Goal: Information Seeking & Learning: Learn about a topic

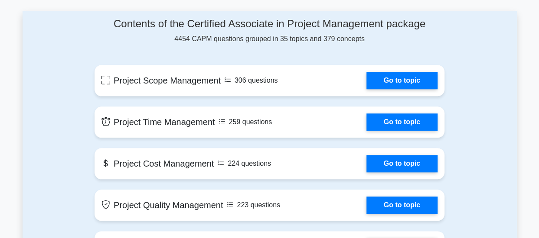
scroll to position [415, 0]
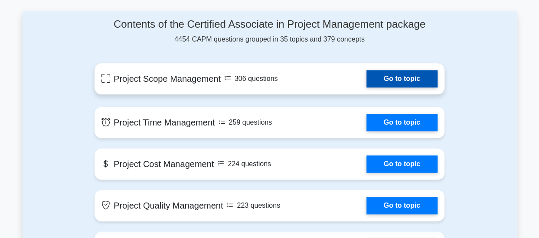
click at [390, 83] on link "Go to topic" at bounding box center [401, 78] width 71 height 17
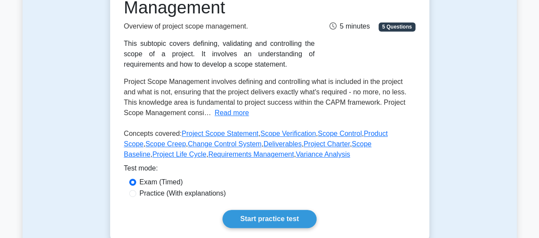
scroll to position [149, 0]
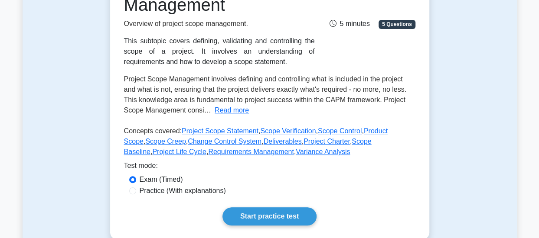
click at [216, 194] on label "Practice (With explanations)" at bounding box center [183, 191] width 86 height 10
click at [136, 194] on input "Practice (With explanations)" at bounding box center [132, 191] width 7 height 7
radio input "true"
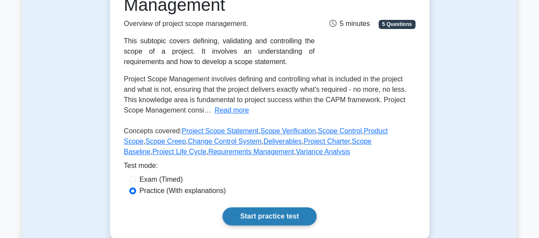
click at [277, 215] on link "Start practice test" at bounding box center [269, 217] width 94 height 18
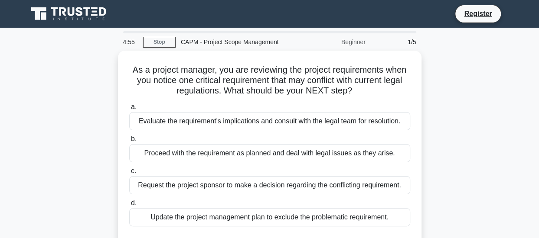
scroll to position [36, 0]
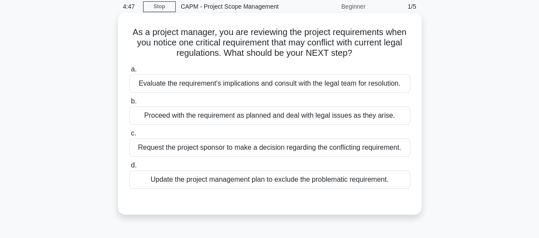
click at [352, 88] on div "Evaluate the requirement's implications and consult with the legal team for res…" at bounding box center [269, 84] width 281 height 18
click at [129, 72] on input "a. Evaluate the requirement's implications and consult with the legal team for …" at bounding box center [129, 70] width 0 height 6
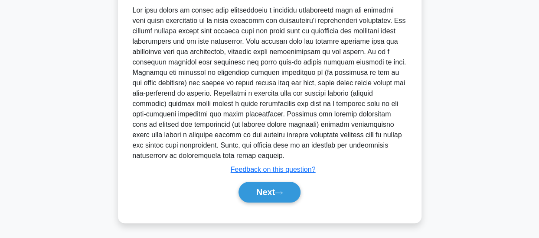
scroll to position [253, 0]
click at [275, 196] on button "Next" at bounding box center [269, 193] width 62 height 21
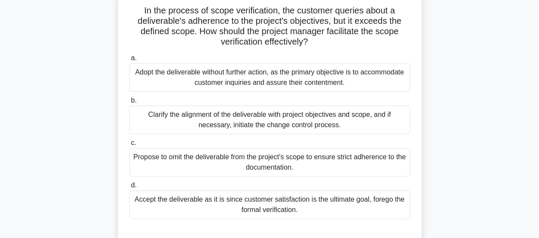
scroll to position [58, 0]
click at [244, 120] on div "Clarify the alignment of the deliverable with project objectives and scope, and…" at bounding box center [269, 119] width 281 height 29
click at [129, 103] on input "b. Clarify the alignment of the deliverable with project objectives and scope, …" at bounding box center [129, 101] width 0 height 6
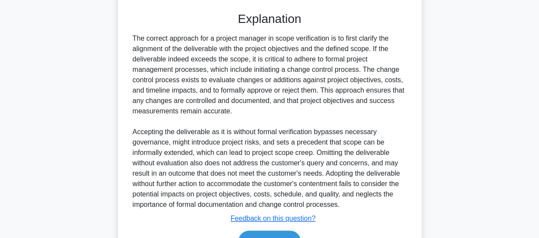
scroll to position [326, 0]
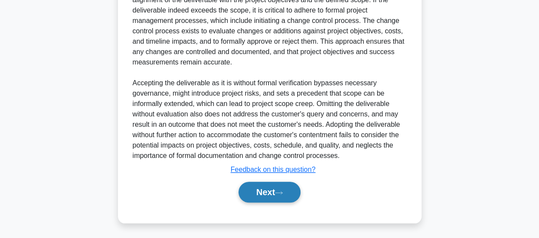
click at [282, 188] on button "Next" at bounding box center [269, 192] width 62 height 21
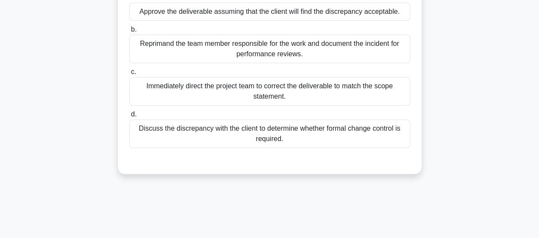
scroll to position [108, 0]
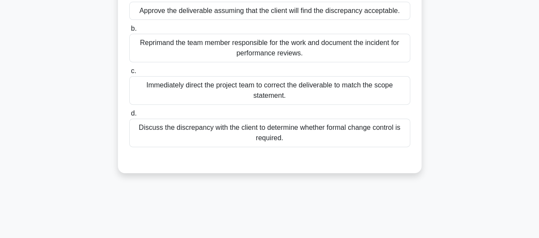
click at [254, 128] on div "Discuss the discrepancy with the client to determine whether formal change cont…" at bounding box center [269, 133] width 281 height 29
click at [129, 117] on input "d. Discuss the discrepancy with the client to determine whether formal change c…" at bounding box center [129, 114] width 0 height 6
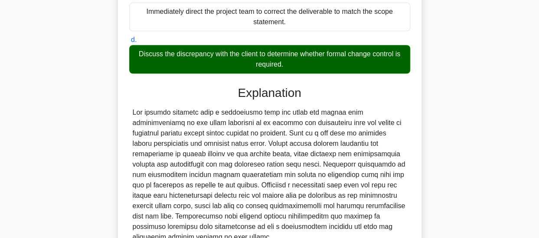
scroll to position [253, 0]
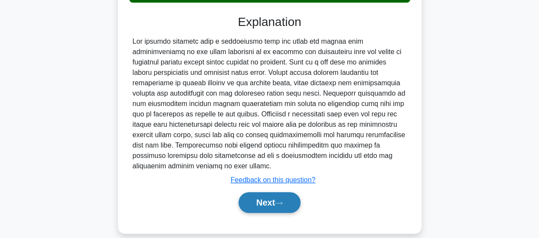
click at [258, 193] on button "Next" at bounding box center [269, 203] width 62 height 21
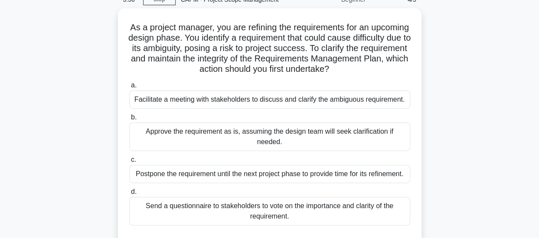
scroll to position [44, 0]
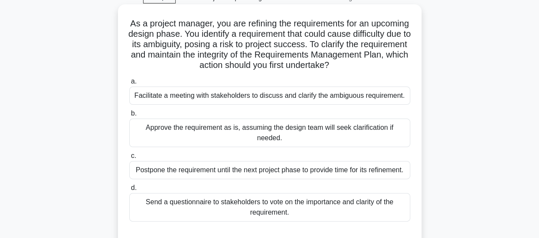
click at [264, 98] on div "Facilitate a meeting with stakeholders to discuss and clarify the ambiguous req…" at bounding box center [269, 96] width 281 height 18
click at [129, 85] on input "a. Facilitate a meeting with stakeholders to discuss and clarify the ambiguous …" at bounding box center [129, 82] width 0 height 6
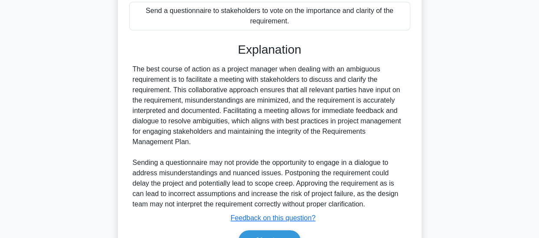
scroll to position [284, 0]
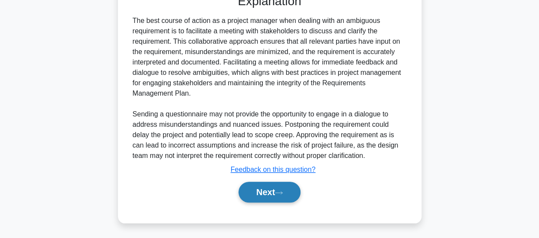
click at [254, 198] on button "Next" at bounding box center [269, 192] width 62 height 21
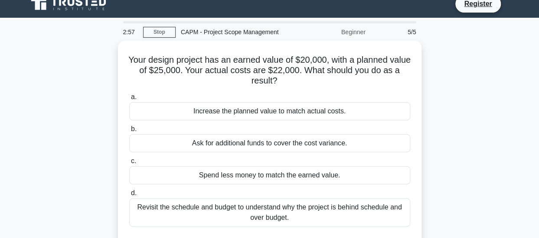
scroll to position [26, 0]
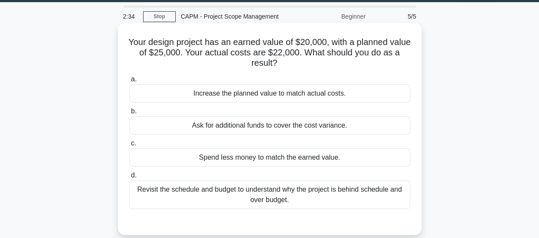
click at [237, 191] on div "Revisit the schedule and budget to understand why the project is behind schedul…" at bounding box center [269, 195] width 281 height 29
click at [129, 179] on input "d. Revisit the schedule and budget to understand why the project is behind sche…" at bounding box center [129, 176] width 0 height 6
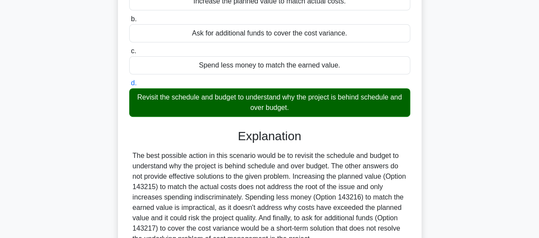
scroll to position [230, 0]
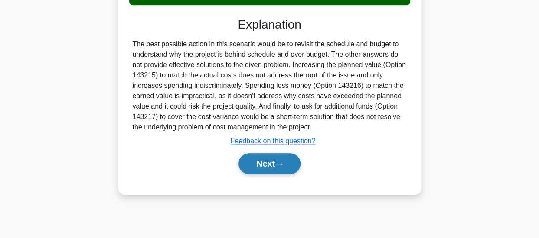
click at [279, 161] on button "Next" at bounding box center [269, 163] width 62 height 21
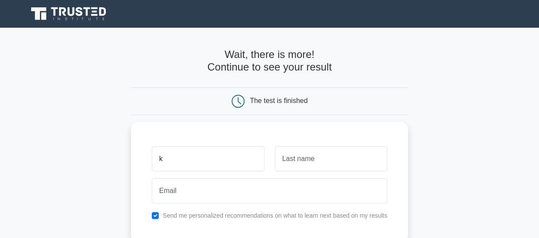
type input "k"
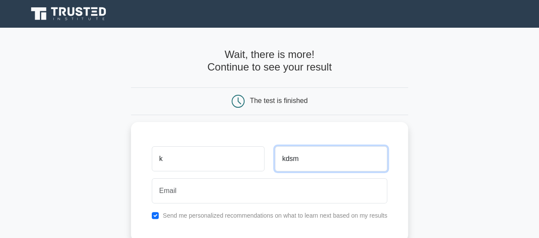
type input "kdsm"
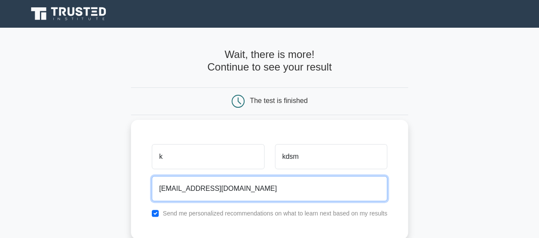
click at [199, 188] on input "kjhdn@gmaol.com" at bounding box center [269, 188] width 235 height 25
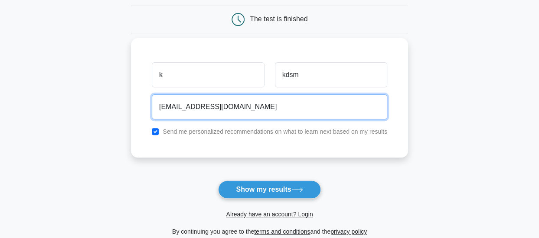
scroll to position [82, 0]
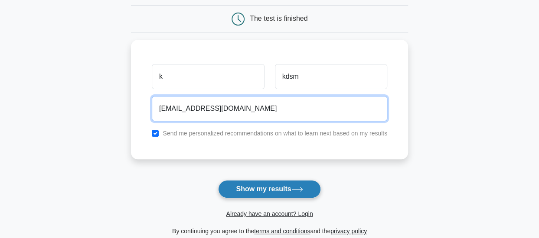
type input "kjhdn@gmail.com"
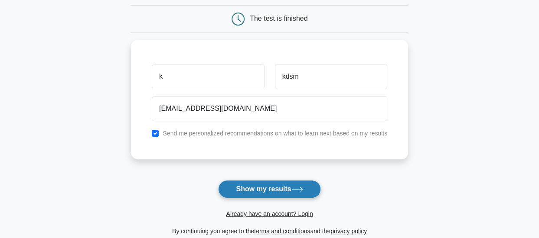
click at [278, 188] on button "Show my results" at bounding box center [269, 189] width 102 height 18
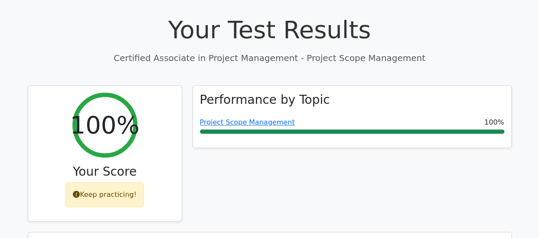
scroll to position [306, 0]
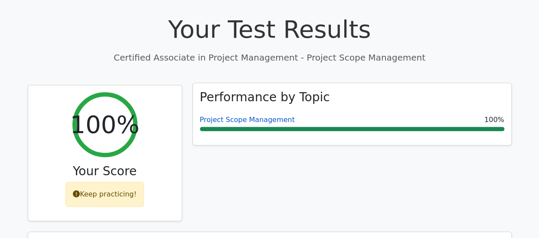
click at [252, 116] on link "Project Scope Management" at bounding box center [247, 120] width 95 height 8
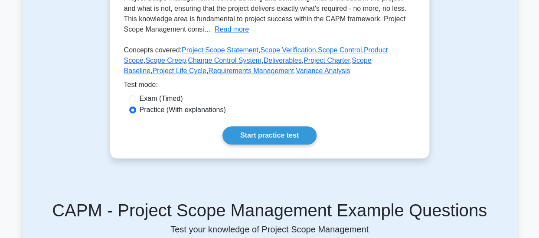
scroll to position [233, 0]
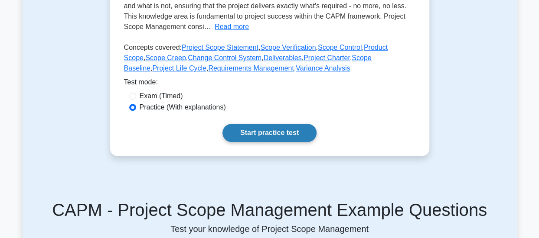
click at [249, 134] on link "Start practice test" at bounding box center [269, 133] width 94 height 18
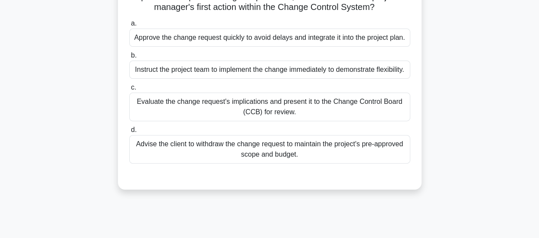
scroll to position [105, 0]
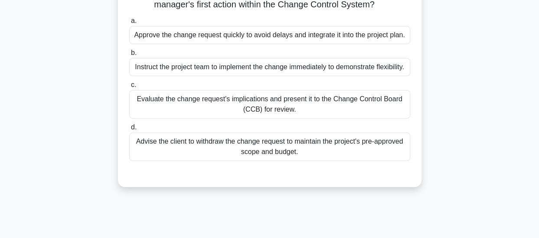
click at [248, 119] on div "Evaluate the change request's implications and present it to the Change Control…" at bounding box center [269, 104] width 281 height 29
click at [129, 88] on input "c. Evaluate the change request's implications and present it to the Change Cont…" at bounding box center [129, 85] width 0 height 6
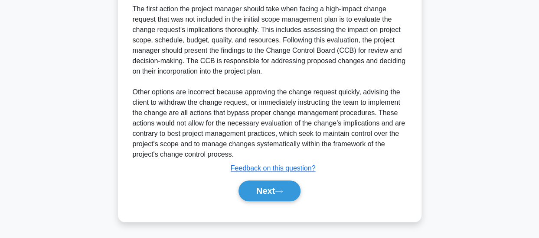
scroll to position [305, 0]
click at [251, 185] on button "Next" at bounding box center [269, 191] width 62 height 21
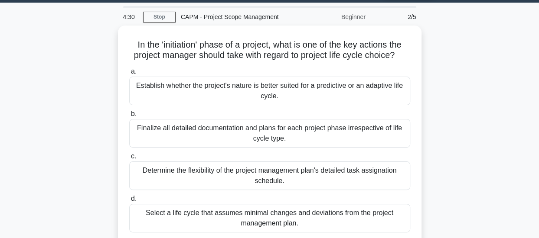
scroll to position [23, 0]
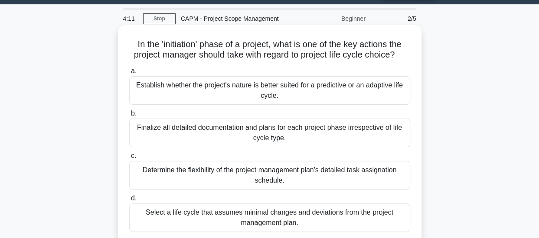
click at [332, 80] on div "Establish whether the project's nature is better suited for a predictive or an …" at bounding box center [269, 90] width 281 height 29
click at [129, 74] on input "a. Establish whether the project's nature is better suited for a predictive or …" at bounding box center [129, 72] width 0 height 6
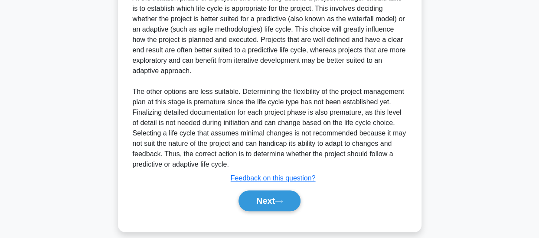
scroll to position [305, 0]
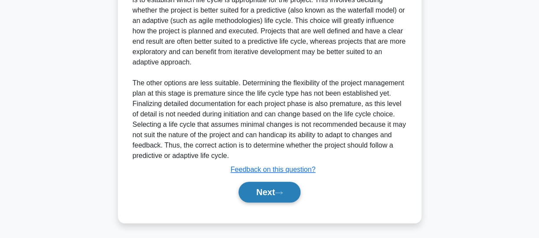
click at [260, 196] on button "Next" at bounding box center [269, 192] width 62 height 21
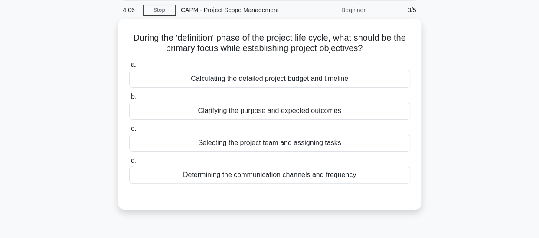
scroll to position [31, 0]
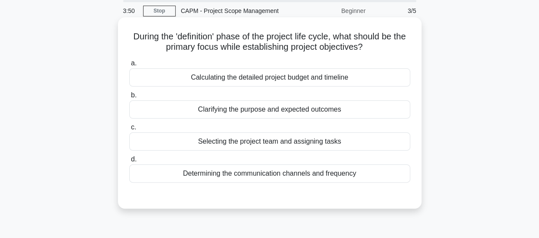
click at [264, 112] on div "Clarifying the purpose and expected outcomes" at bounding box center [269, 110] width 281 height 18
click at [129, 98] on input "b. Clarifying the purpose and expected outcomes" at bounding box center [129, 96] width 0 height 6
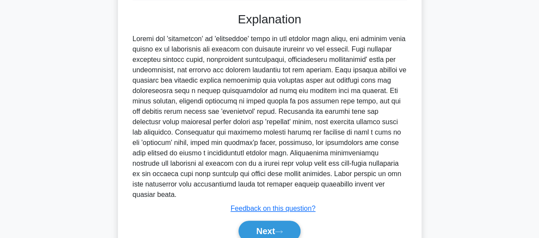
scroll to position [243, 0]
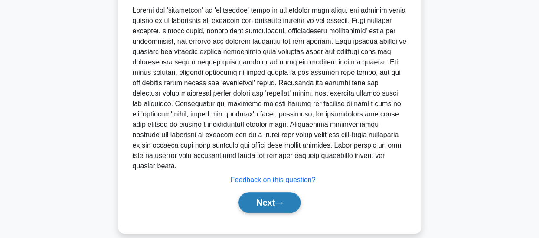
click at [257, 193] on button "Next" at bounding box center [269, 203] width 62 height 21
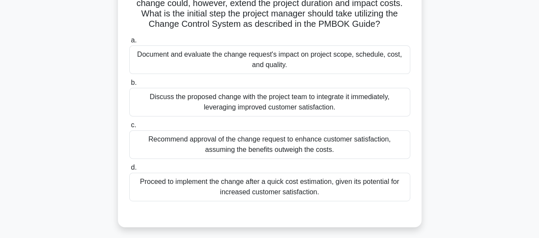
scroll to position [88, 0]
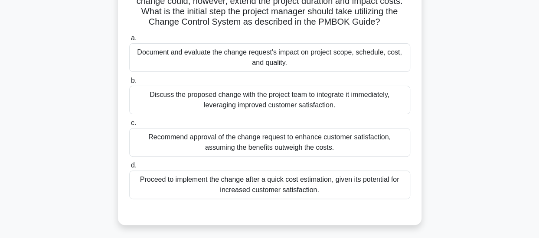
click at [258, 61] on div "Document and evaluate the change request's impact on project scope, schedule, c…" at bounding box center [269, 57] width 281 height 29
click at [129, 41] on input "a. Document and evaluate the change request's impact on project scope, schedule…" at bounding box center [129, 39] width 0 height 6
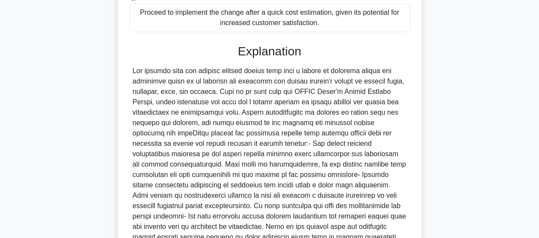
scroll to position [357, 0]
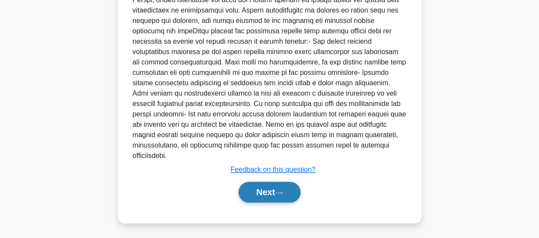
click at [289, 188] on button "Next" at bounding box center [269, 192] width 62 height 21
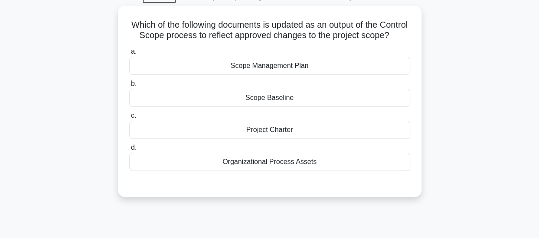
scroll to position [47, 0]
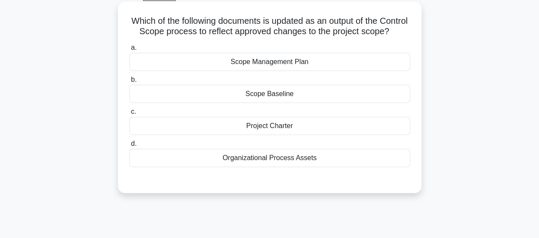
click at [327, 71] on div "Scope Management Plan" at bounding box center [269, 62] width 281 height 18
click at [129, 51] on input "a. Scope Management Plan" at bounding box center [129, 48] width 0 height 6
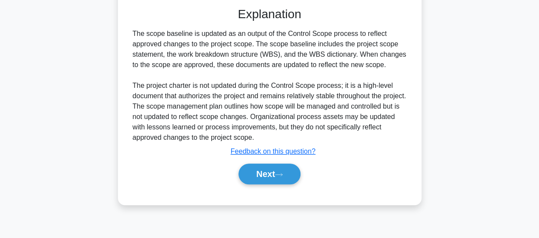
scroll to position [230, 0]
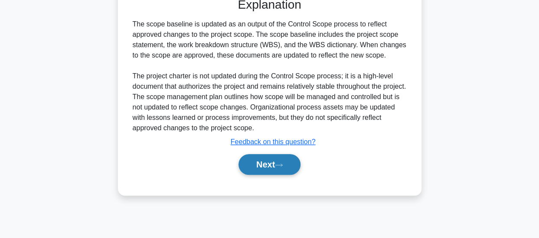
click at [261, 175] on button "Next" at bounding box center [269, 164] width 62 height 21
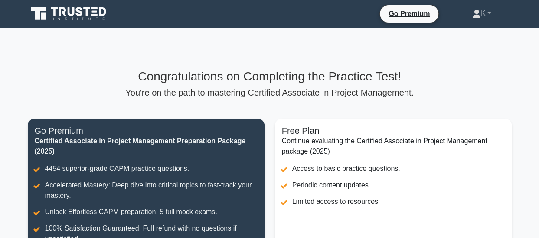
scroll to position [125, 0]
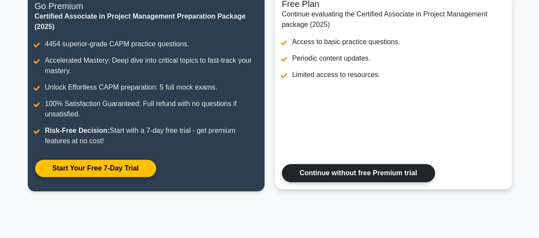
click at [328, 180] on link "Continue without free Premium trial" at bounding box center [358, 173] width 153 height 18
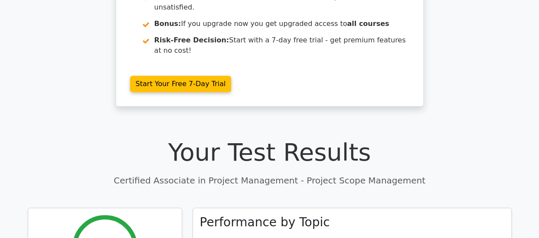
scroll to position [185, 0]
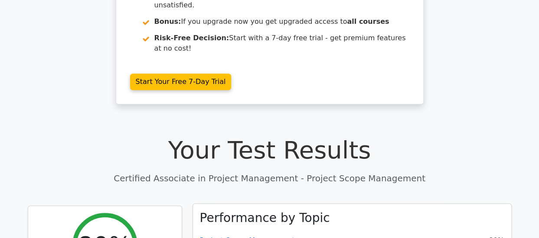
click at [217, 237] on link "Project Scope Management" at bounding box center [247, 241] width 95 height 8
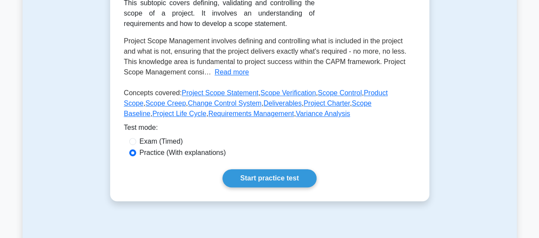
scroll to position [190, 0]
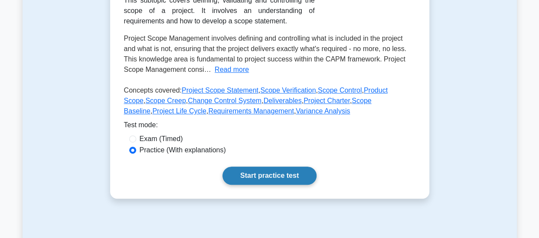
click at [268, 181] on link "Start practice test" at bounding box center [269, 176] width 94 height 18
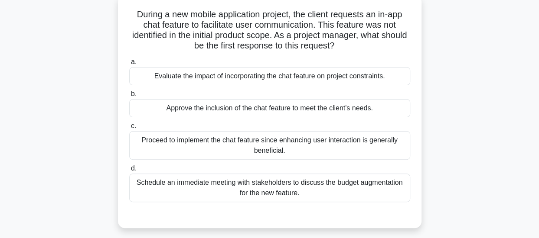
scroll to position [53, 0]
click at [294, 76] on div "Evaluate the impact of incorporating the chat feature on project constraints." at bounding box center [269, 76] width 281 height 18
click at [129, 65] on input "a. Evaluate the impact of incorporating the chat feature on project constraints." at bounding box center [129, 62] width 0 height 6
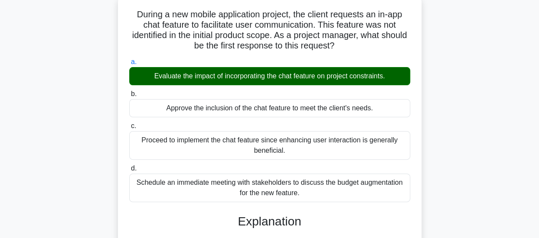
scroll to position [274, 0]
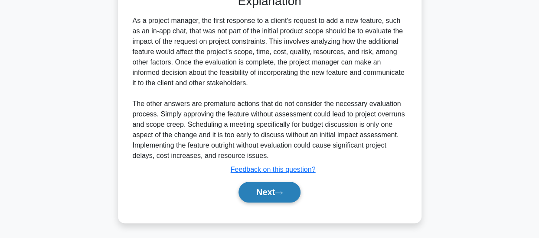
click at [260, 195] on button "Next" at bounding box center [269, 192] width 62 height 21
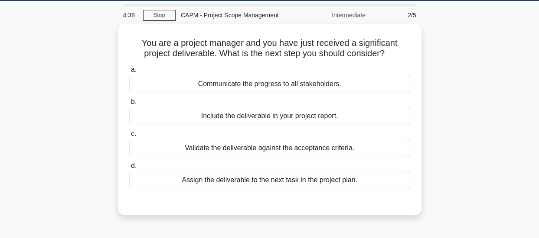
scroll to position [28, 0]
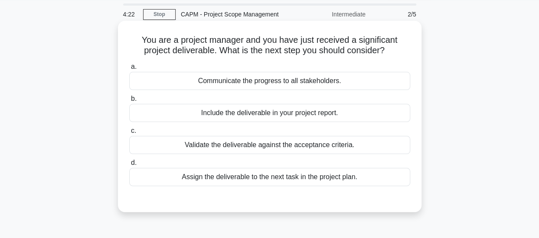
click at [243, 144] on div "Validate the deliverable against the acceptance criteria." at bounding box center [269, 145] width 281 height 18
click at [129, 134] on input "c. Validate the deliverable against the acceptance criteria." at bounding box center [129, 131] width 0 height 6
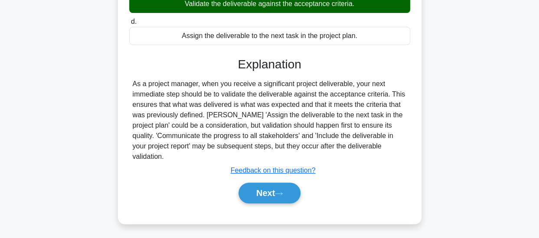
scroll to position [171, 0]
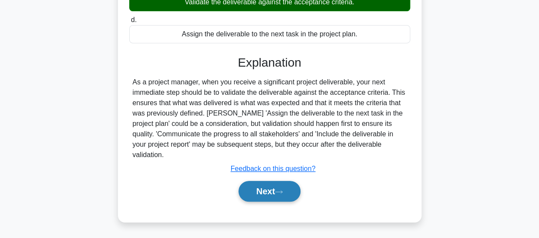
click at [246, 181] on button "Next" at bounding box center [269, 191] width 62 height 21
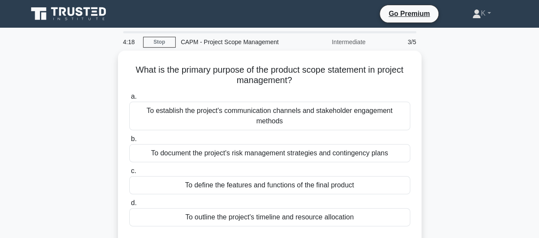
scroll to position [51, 0]
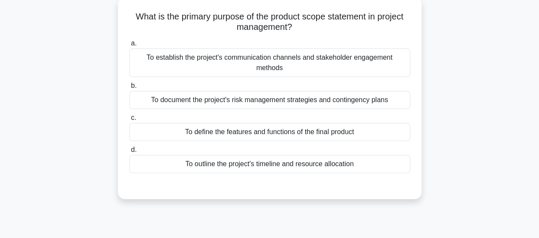
click at [245, 132] on div "To define the features and functions of the final product" at bounding box center [269, 132] width 281 height 18
click at [129, 121] on input "c. To define the features and functions of the final product" at bounding box center [129, 118] width 0 height 6
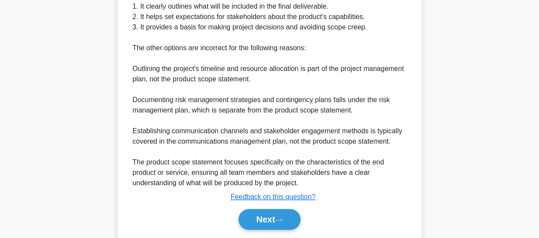
scroll to position [304, 0]
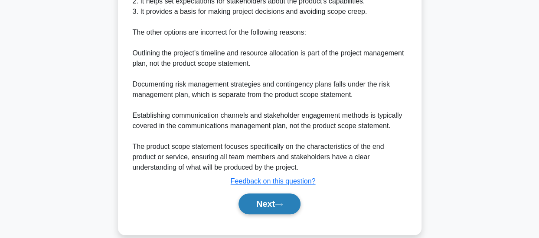
click at [254, 201] on button "Next" at bounding box center [269, 204] width 62 height 21
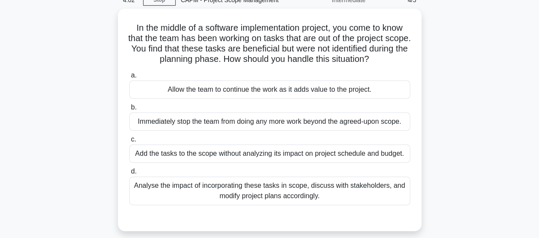
scroll to position [44, 0]
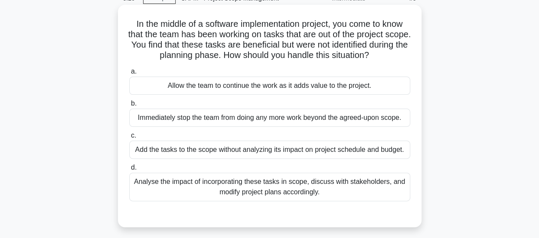
click at [262, 193] on div "Analyse the impact of incorporating these tasks in scope, discuss with stakehol…" at bounding box center [269, 187] width 281 height 29
click at [129, 171] on input "d. Analyse the impact of incorporating these tasks in scope, discuss with stake…" at bounding box center [129, 168] width 0 height 6
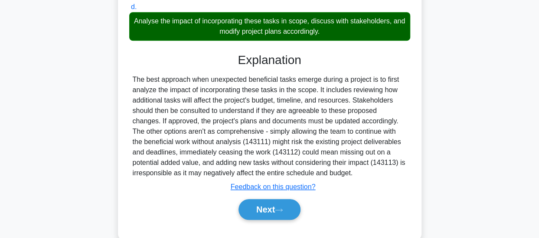
scroll to position [211, 0]
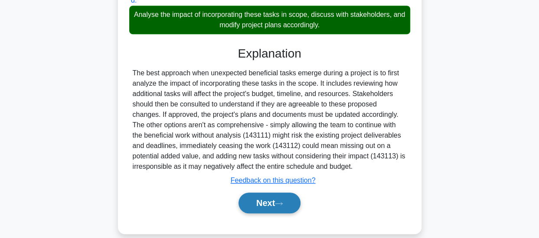
click at [262, 198] on button "Next" at bounding box center [269, 203] width 62 height 21
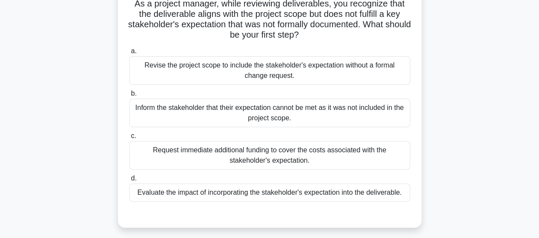
scroll to position [61, 0]
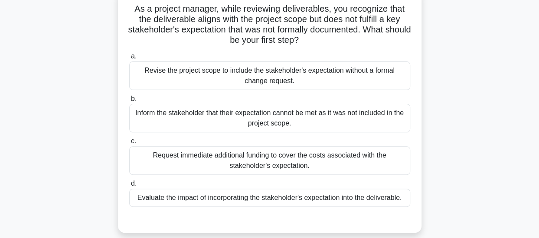
click at [262, 198] on div "Evaluate the impact of incorporating the stakeholder's expectation into the del…" at bounding box center [269, 198] width 281 height 18
click at [129, 187] on input "d. Evaluate the impact of incorporating the stakeholder's expectation into the …" at bounding box center [129, 184] width 0 height 6
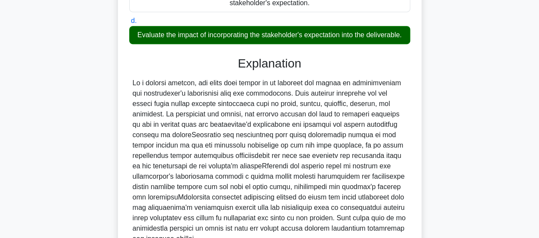
scroll to position [316, 0]
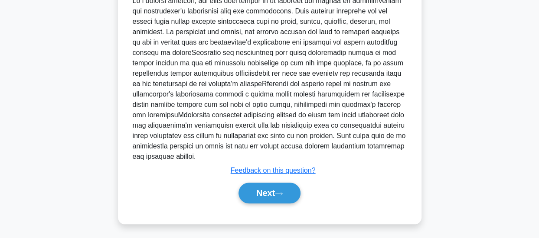
click at [262, 198] on button "Next" at bounding box center [269, 193] width 62 height 21
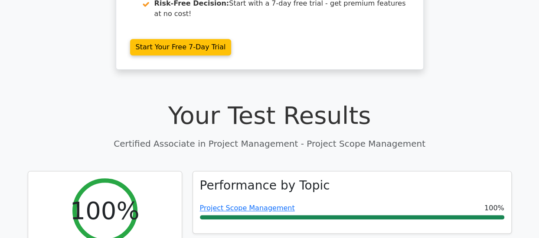
scroll to position [224, 0]
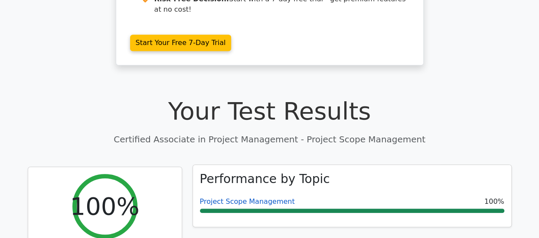
click at [261, 198] on link "Project Scope Management" at bounding box center [247, 202] width 95 height 8
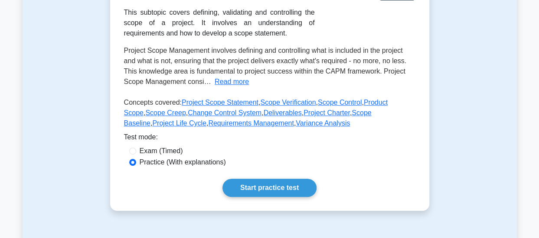
scroll to position [181, 0]
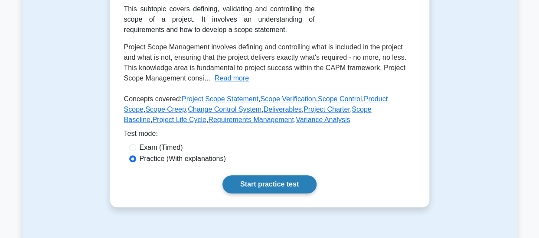
click at [251, 189] on link "Start practice test" at bounding box center [269, 185] width 94 height 18
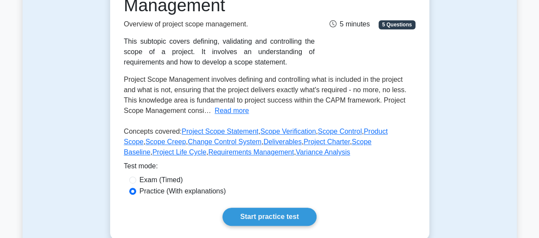
scroll to position [160, 0]
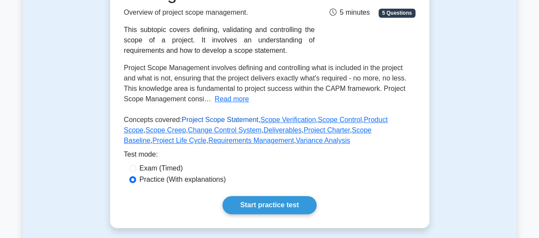
click at [224, 119] on link "Project Scope Statement" at bounding box center [220, 119] width 77 height 7
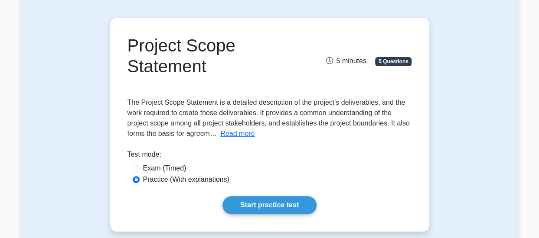
scroll to position [70, 0]
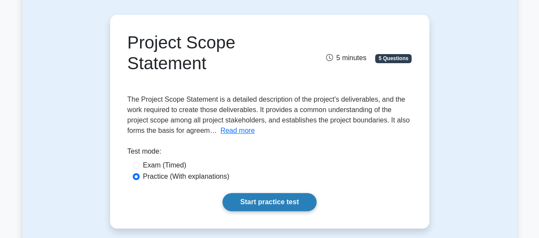
click at [258, 210] on link "Start practice test" at bounding box center [269, 202] width 94 height 18
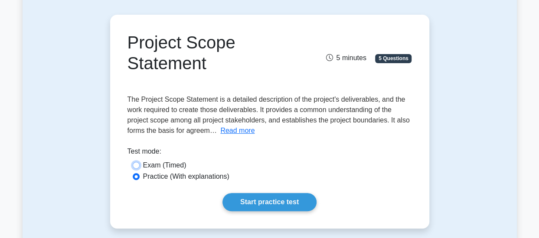
click at [138, 166] on input "Exam (Timed)" at bounding box center [136, 165] width 7 height 7
radio input "true"
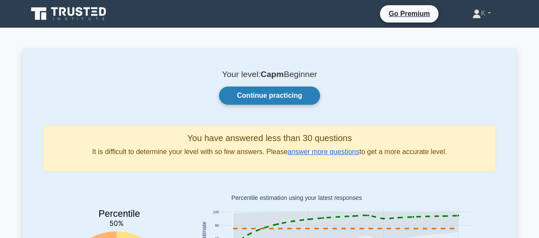
click at [290, 87] on link "Continue practicing" at bounding box center [269, 96] width 101 height 18
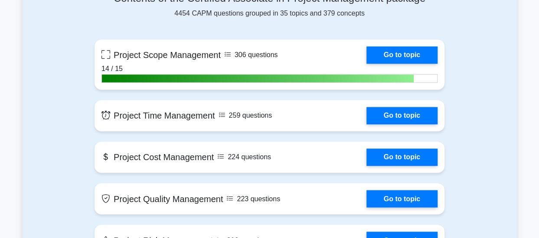
scroll to position [630, 0]
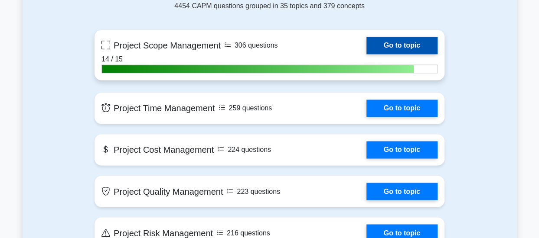
click at [403, 44] on link "Go to topic" at bounding box center [401, 45] width 71 height 17
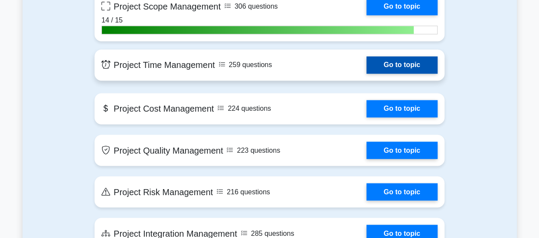
scroll to position [671, 0]
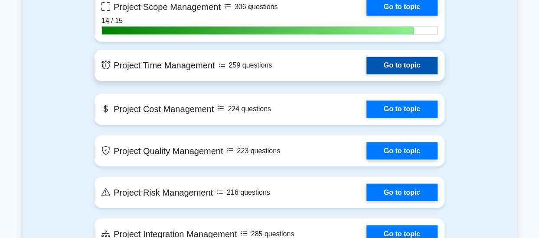
click at [417, 66] on link "Go to topic" at bounding box center [401, 65] width 71 height 17
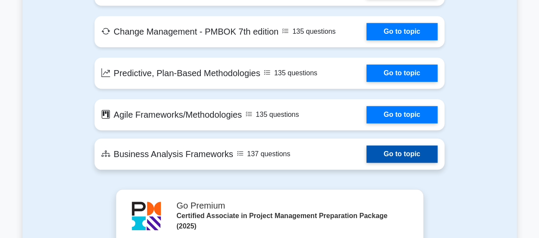
scroll to position [1952, 0]
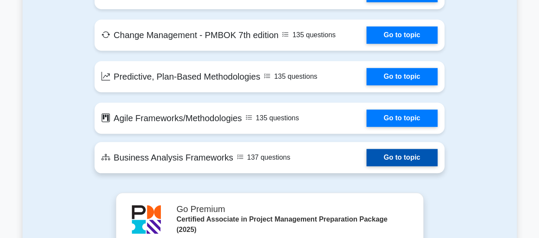
click at [382, 156] on link "Go to topic" at bounding box center [401, 157] width 71 height 17
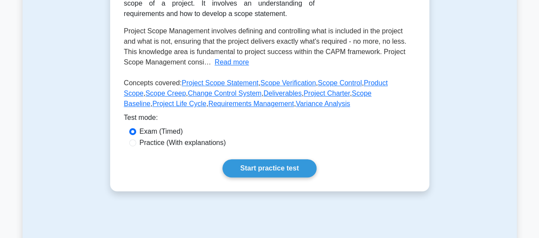
scroll to position [198, 0]
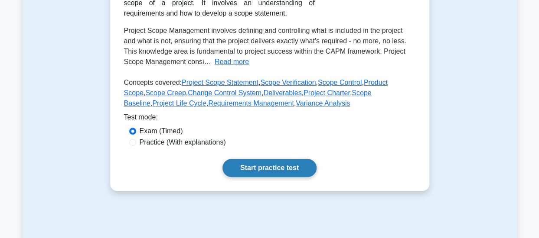
click at [258, 167] on link "Start practice test" at bounding box center [269, 168] width 94 height 18
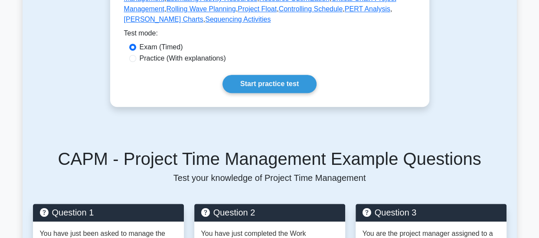
scroll to position [294, 0]
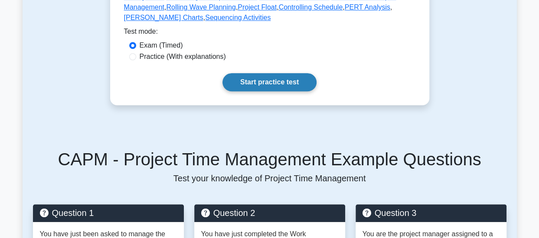
click at [246, 80] on link "Start practice test" at bounding box center [269, 82] width 94 height 18
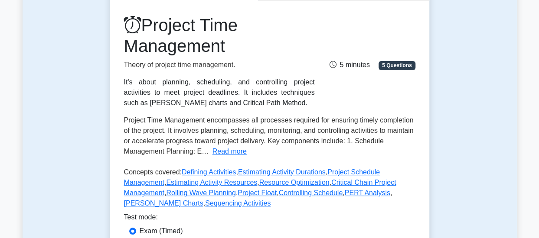
scroll to position [0, 0]
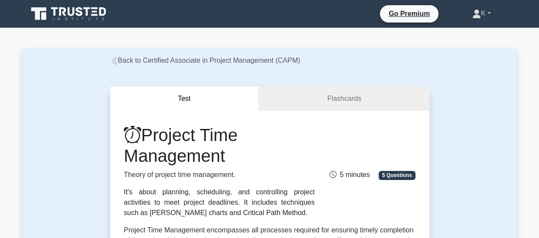
click at [489, 17] on link "K" at bounding box center [481, 13] width 60 height 17
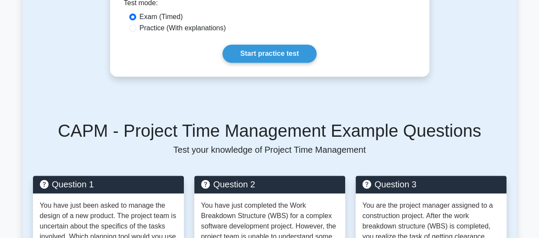
scroll to position [322, 0]
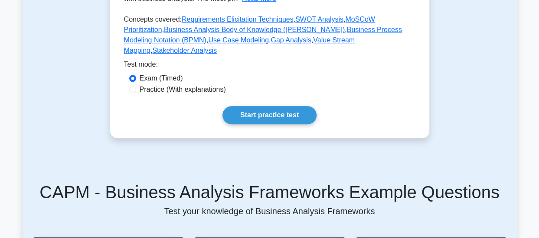
scroll to position [293, 0]
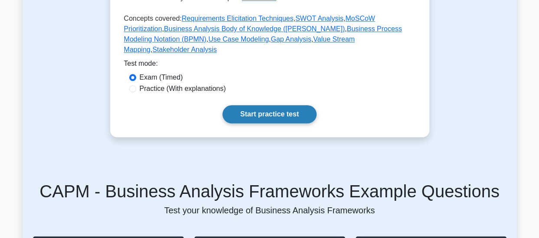
click at [291, 105] on link "Start practice test" at bounding box center [269, 114] width 94 height 18
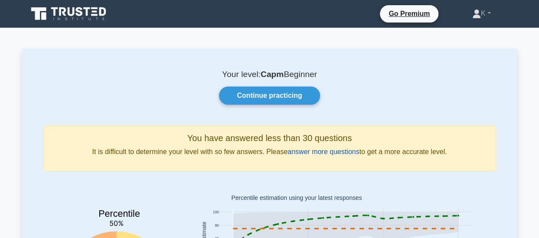
click at [340, 152] on link "answer more questions" at bounding box center [323, 151] width 72 height 7
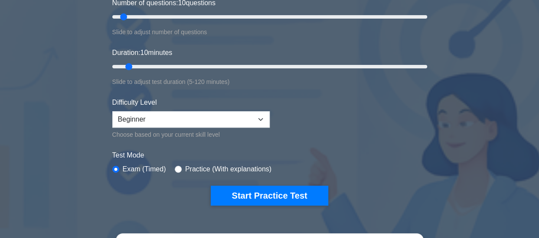
scroll to position [132, 0]
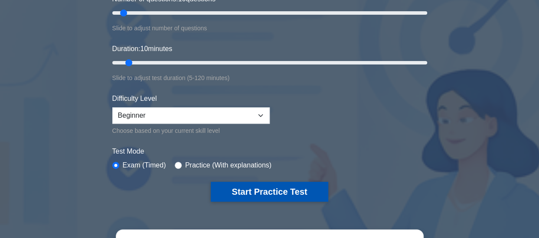
click at [301, 196] on button "Start Practice Test" at bounding box center [269, 192] width 117 height 20
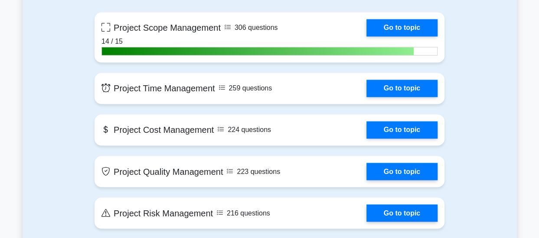
scroll to position [653, 0]
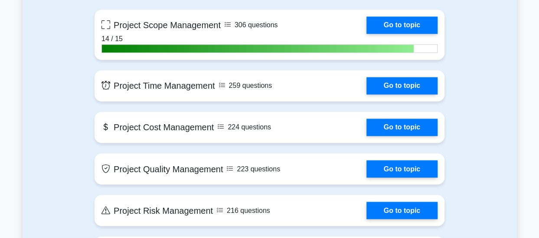
click at [366, 124] on link "Go to topic" at bounding box center [401, 127] width 71 height 17
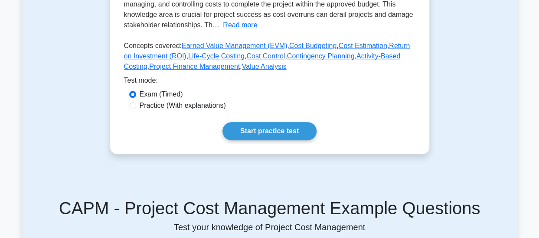
scroll to position [236, 0]
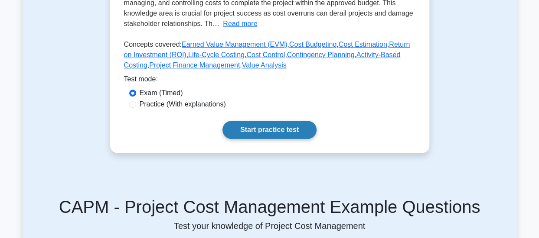
click at [299, 129] on link "Start practice test" at bounding box center [269, 130] width 94 height 18
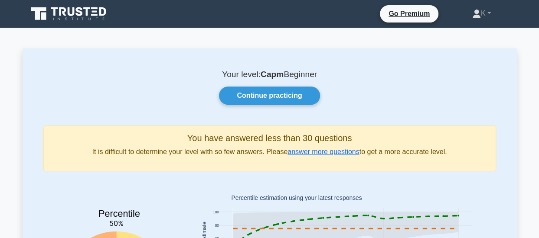
click at [64, 9] on icon at bounding box center [62, 11] width 7 height 9
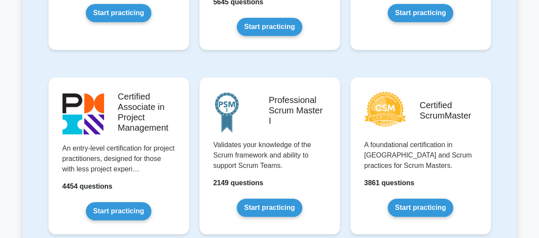
scroll to position [352, 0]
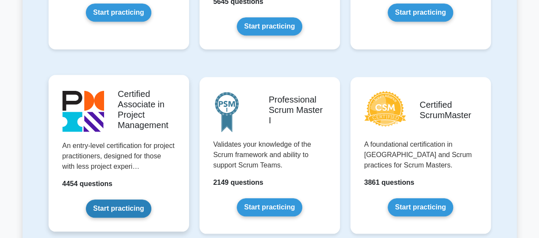
click at [123, 211] on link "Start practicing" at bounding box center [118, 209] width 65 height 18
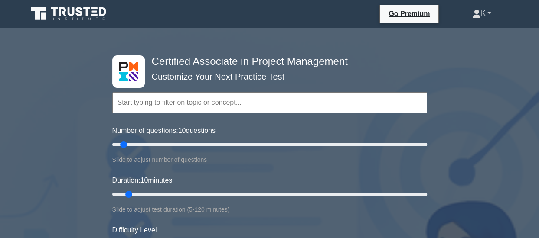
click at [494, 17] on link "K" at bounding box center [481, 13] width 60 height 17
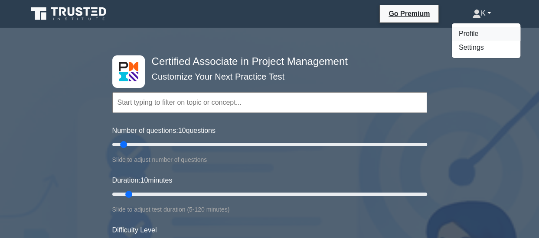
click at [464, 30] on link "Profile" at bounding box center [486, 34] width 69 height 14
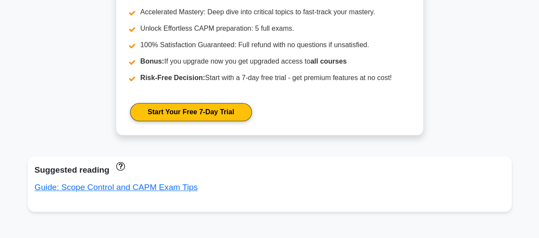
scroll to position [467, 0]
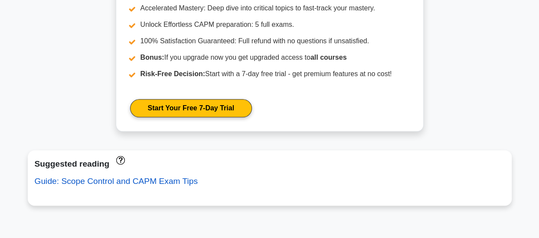
click at [63, 185] on link "Guide: Scope Control and CAPM Exam Tips" at bounding box center [116, 181] width 163 height 9
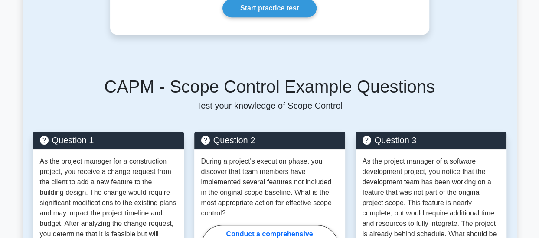
scroll to position [245, 0]
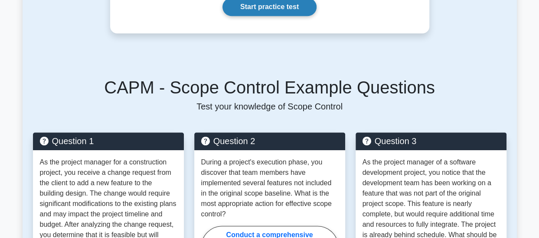
click at [227, 2] on link "Start practice test" at bounding box center [269, 7] width 94 height 18
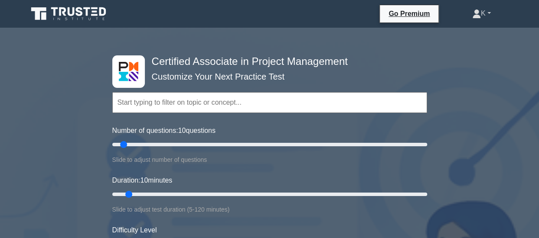
click at [490, 13] on link "K" at bounding box center [481, 13] width 60 height 17
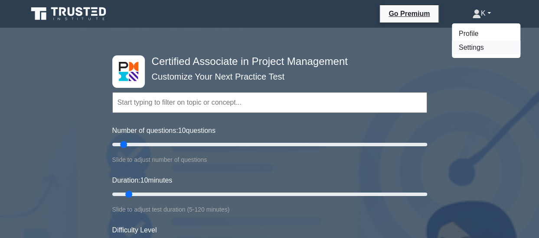
click at [461, 46] on link "Settings" at bounding box center [486, 48] width 69 height 14
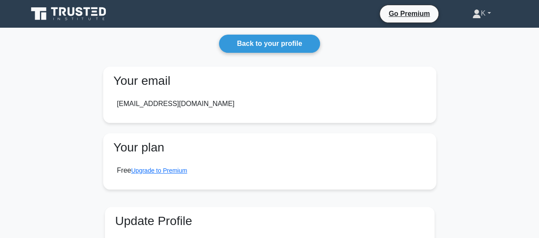
click at [484, 12] on link "K" at bounding box center [481, 13] width 60 height 17
click at [471, 33] on link "Profile" at bounding box center [486, 34] width 69 height 14
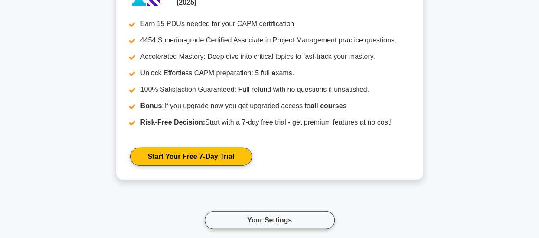
scroll to position [1239, 0]
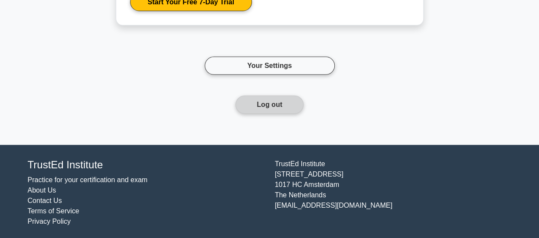
click at [255, 105] on button "Log out" at bounding box center [269, 105] width 68 height 18
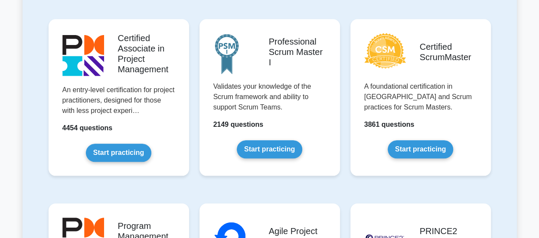
scroll to position [379, 0]
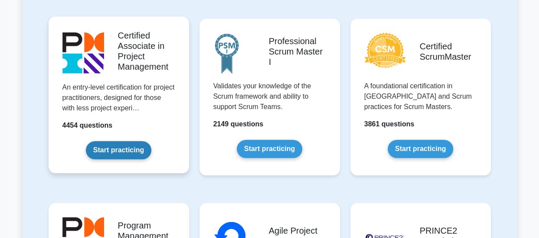
click at [119, 160] on link "Start practicing" at bounding box center [118, 150] width 65 height 18
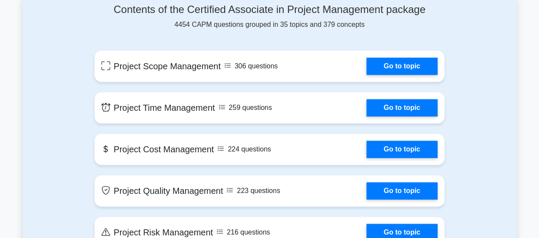
scroll to position [423, 0]
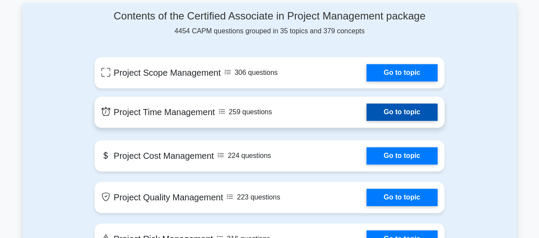
click at [392, 121] on link "Go to topic" at bounding box center [401, 112] width 71 height 17
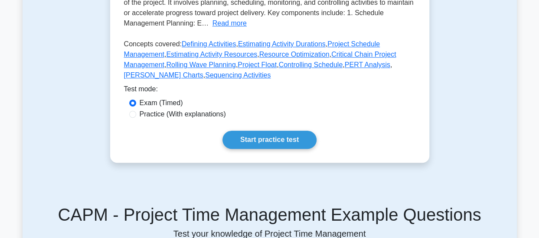
scroll to position [240, 0]
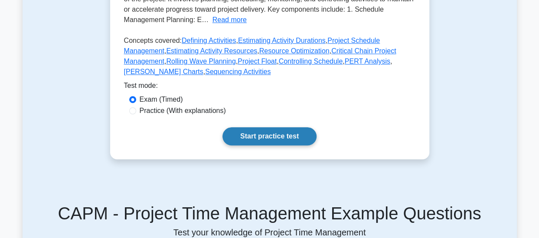
click at [268, 133] on link "Start practice test" at bounding box center [269, 136] width 94 height 18
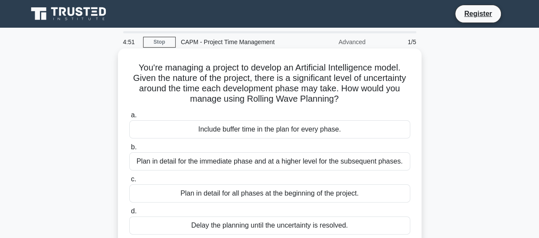
click at [276, 162] on div "Plan in detail for the immediate phase and at a higher level for the subsequent…" at bounding box center [269, 162] width 281 height 18
click at [129, 150] on input "b. Plan in detail for the immediate phase and at a higher level for the subsequ…" at bounding box center [129, 148] width 0 height 6
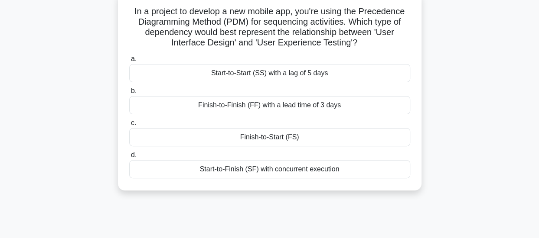
scroll to position [58, 0]
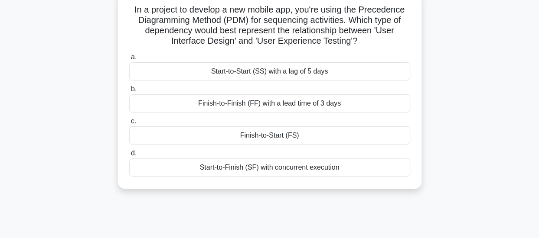
click at [242, 72] on div "Start-to-Start (SS) with a lag of 5 days" at bounding box center [269, 71] width 281 height 18
click at [129, 60] on input "a. Start-to-Start (SS) with a lag of 5 days" at bounding box center [129, 58] width 0 height 6
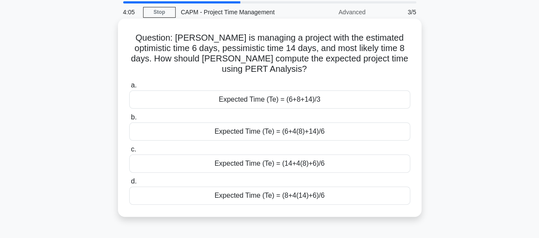
scroll to position [30, 0]
click at [291, 169] on div "Expected Time (Te) = (14+4(8)+6)/6" at bounding box center [269, 163] width 281 height 18
click at [129, 152] on input "c. Expected Time (Te) = (14+4(8)+6)/6" at bounding box center [129, 150] width 0 height 6
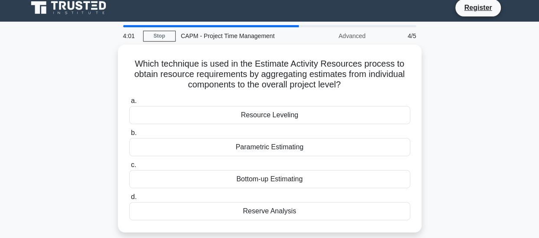
scroll to position [0, 0]
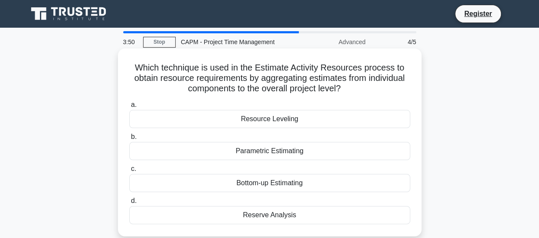
click at [276, 150] on div "Parametric Estimating" at bounding box center [269, 151] width 281 height 18
click at [129, 140] on input "b. Parametric Estimating" at bounding box center [129, 137] width 0 height 6
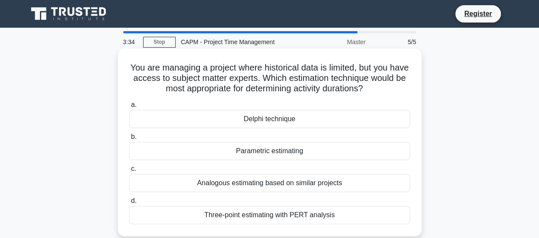
click at [248, 186] on div "Analogous estimating based on similar projects" at bounding box center [269, 183] width 281 height 18
click at [129, 172] on input "c. Analogous estimating based on similar projects" at bounding box center [129, 169] width 0 height 6
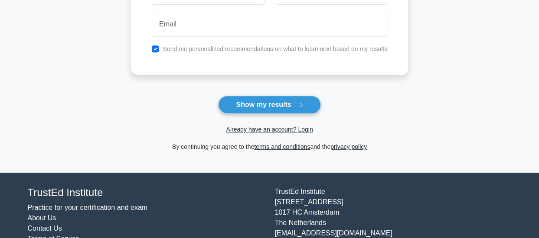
scroll to position [164, 0]
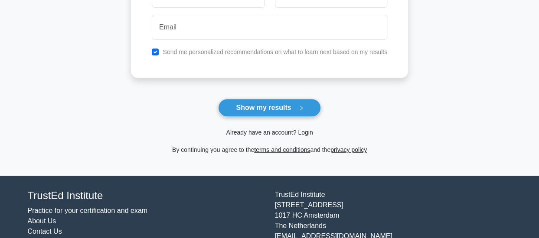
click at [263, 131] on link "Already have an account? Login" at bounding box center [269, 132] width 87 height 7
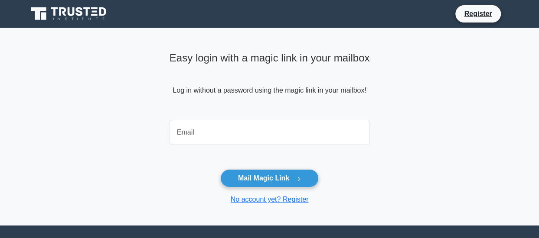
drag, startPoint x: 0, startPoint y: 0, endPoint x: 263, endPoint y: 131, distance: 293.8
click at [263, 131] on input "email" at bounding box center [270, 132] width 200 height 25
drag, startPoint x: 239, startPoint y: 131, endPoint x: 139, endPoint y: 131, distance: 100.2
click at [139, 131] on main "Easy login with a magic link in your mailbox Log in without a password using th…" at bounding box center [269, 127] width 539 height 198
type input "[EMAIL_ADDRESS][DOMAIN_NAME]"
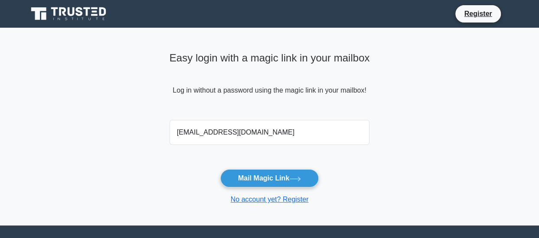
click at [220, 170] on button "Mail Magic Link" at bounding box center [269, 179] width 98 height 18
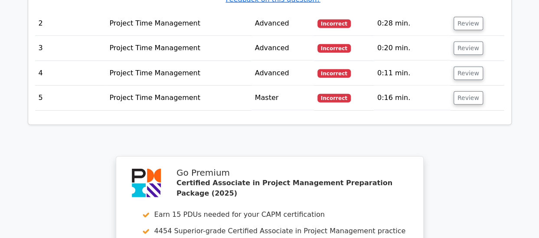
scroll to position [1381, 0]
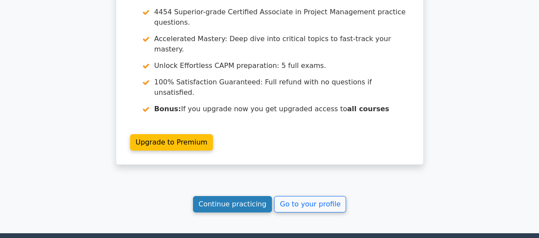
click at [244, 196] on link "Continue practicing" at bounding box center [232, 204] width 79 height 16
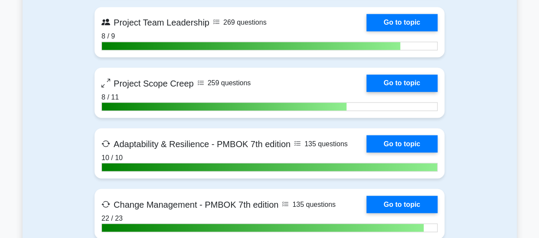
scroll to position [2338, 0]
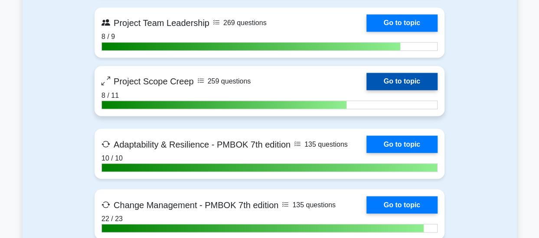
click at [401, 75] on link "Go to topic" at bounding box center [401, 81] width 71 height 17
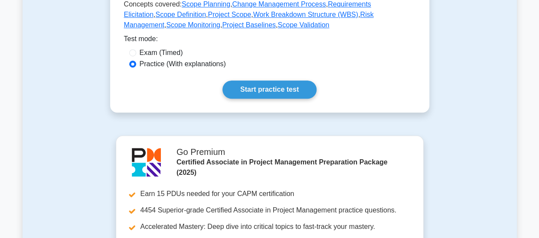
scroll to position [256, 0]
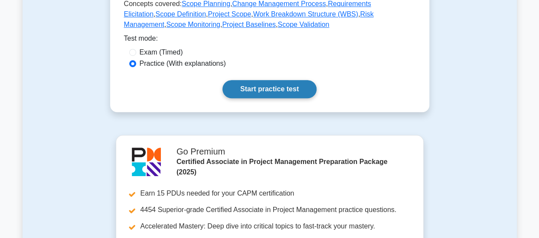
click at [299, 92] on link "Start practice test" at bounding box center [269, 89] width 94 height 18
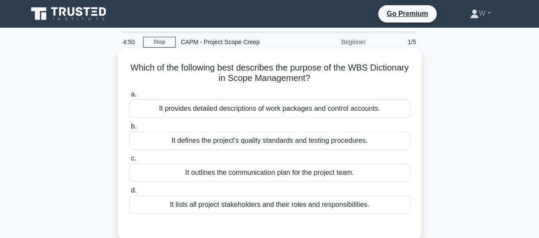
click at [280, 113] on div "It provides detailed descriptions of work packages and control accounts." at bounding box center [269, 109] width 281 height 18
click at [129, 98] on input "a. It provides detailed descriptions of work packages and control accounts." at bounding box center [129, 95] width 0 height 6
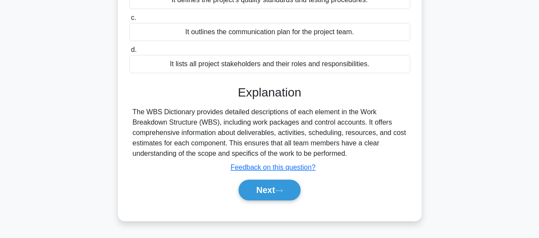
scroll to position [142, 0]
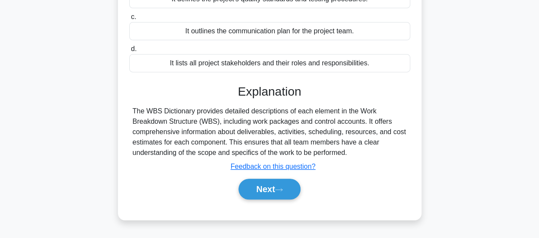
click at [263, 199] on div "Next" at bounding box center [269, 190] width 281 height 28
click at [263, 195] on button "Next" at bounding box center [269, 189] width 62 height 21
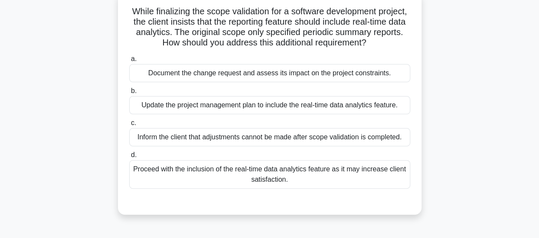
scroll to position [58, 0]
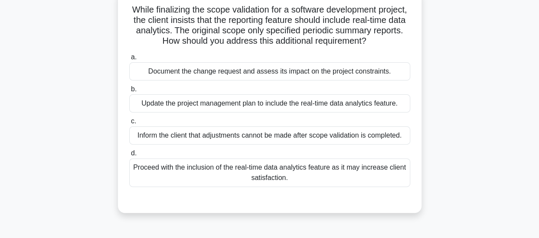
click at [244, 63] on div "Document the change request and assess its impact on the project constraints." at bounding box center [269, 71] width 281 height 18
click at [129, 60] on input "a. Document the change request and assess its impact on the project constraints." at bounding box center [129, 58] width 0 height 6
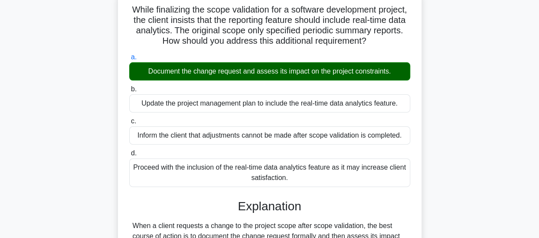
scroll to position [257, 0]
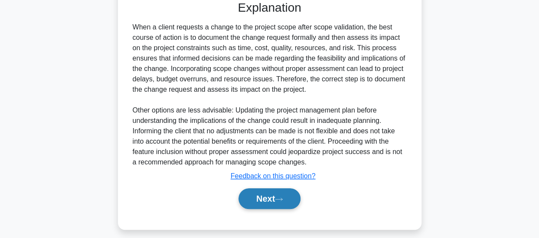
click at [283, 198] on icon at bounding box center [279, 199] width 8 height 5
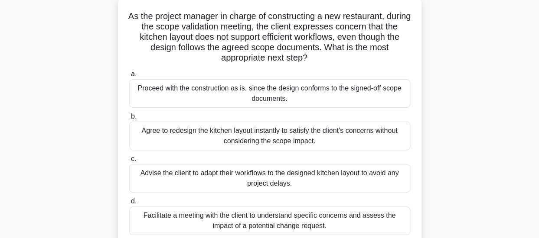
scroll to position [55, 0]
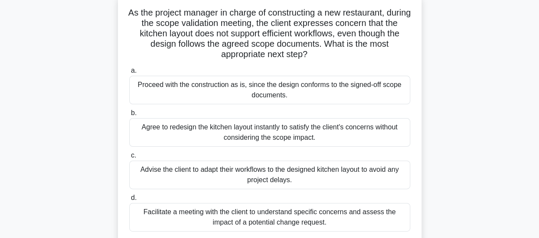
click at [280, 214] on div "Facilitate a meeting with the client to understand specific concerns and assess…" at bounding box center [269, 217] width 281 height 29
click at [129, 201] on input "d. Facilitate a meeting with the client to understand specific concerns and ass…" at bounding box center [129, 199] width 0 height 6
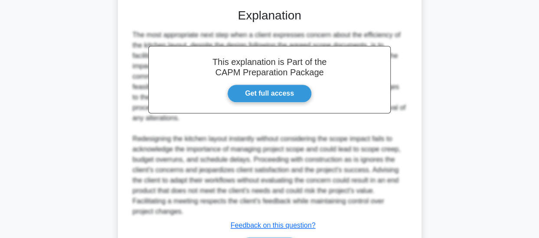
scroll to position [347, 0]
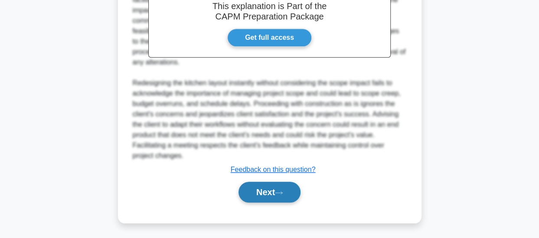
click at [271, 192] on button "Next" at bounding box center [269, 192] width 62 height 21
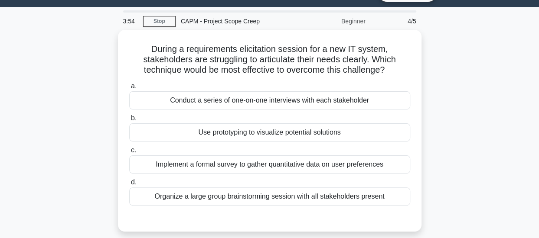
scroll to position [28, 0]
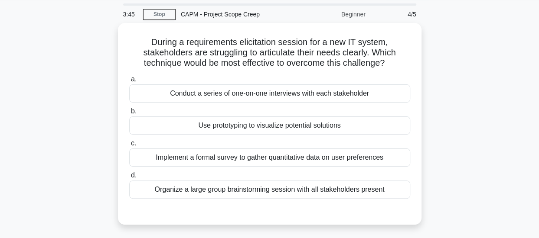
click at [271, 192] on div "Organize a large group brainstorming session with all stakeholders present" at bounding box center [269, 190] width 281 height 18
click at [129, 179] on input "d. Organize a large group brainstorming session with all stakeholders present" at bounding box center [129, 176] width 0 height 6
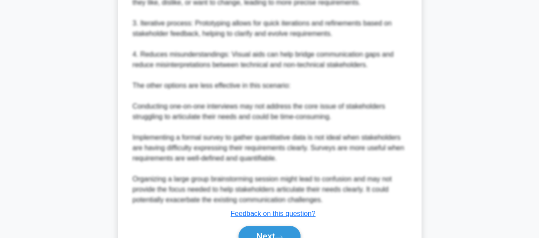
scroll to position [378, 0]
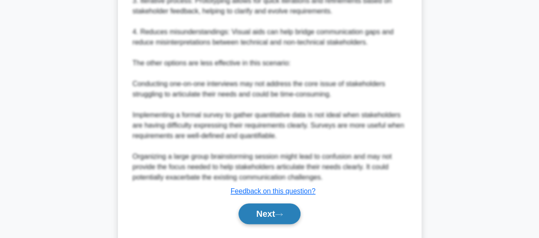
click at [267, 215] on button "Next" at bounding box center [269, 214] width 62 height 21
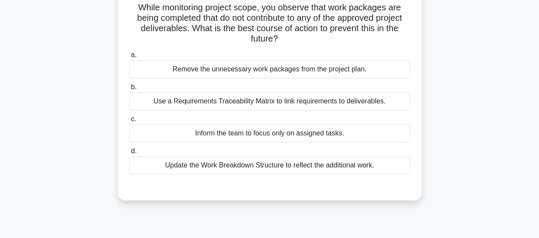
scroll to position [62, 0]
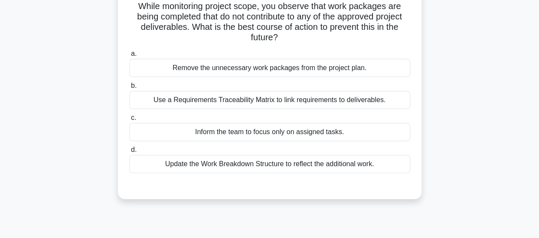
click at [307, 100] on div "Use a Requirements Traceability Matrix to link requirements to deliverables." at bounding box center [269, 100] width 281 height 18
click at [129, 89] on input "b. Use a Requirements Traceability Matrix to link requirements to deliverables." at bounding box center [129, 86] width 0 height 6
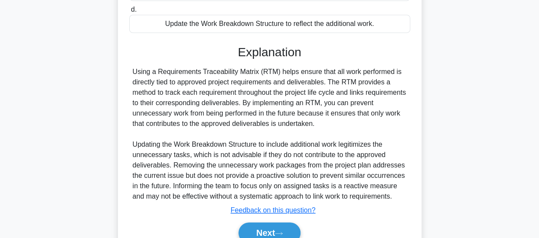
scroll to position [243, 0]
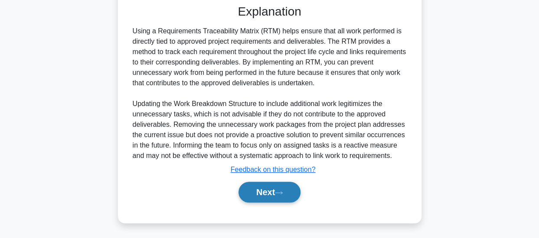
click at [275, 193] on button "Next" at bounding box center [269, 192] width 62 height 21
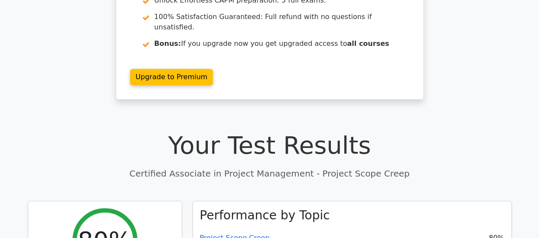
scroll to position [163, 0]
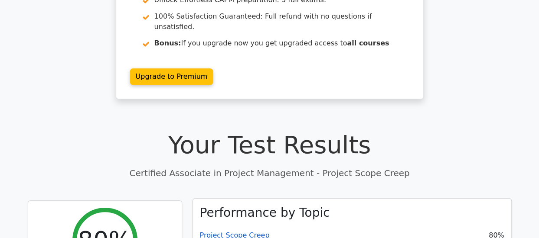
click at [239, 232] on link "Project Scope Creep" at bounding box center [235, 236] width 70 height 8
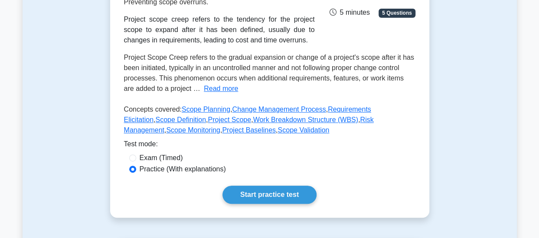
scroll to position [157, 0]
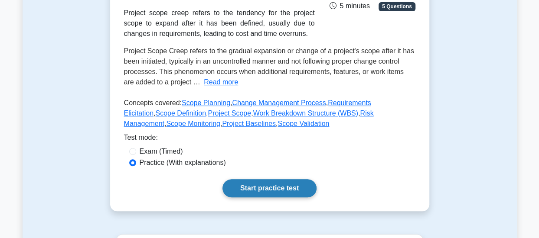
click at [244, 183] on link "Start practice test" at bounding box center [269, 189] width 94 height 18
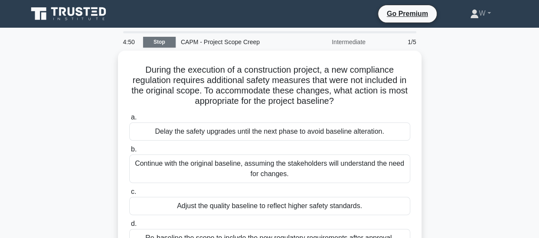
click at [168, 41] on link "Stop" at bounding box center [159, 42] width 33 height 11
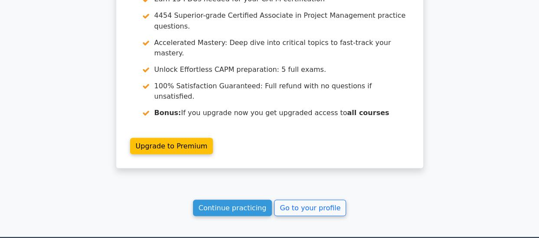
scroll to position [790, 0]
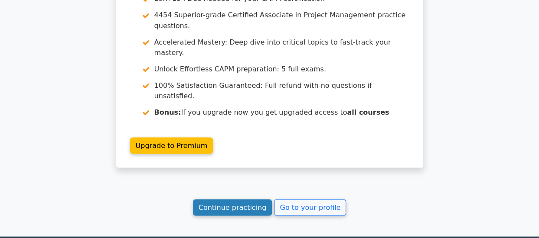
click at [223, 199] on link "Continue practicing" at bounding box center [232, 207] width 79 height 16
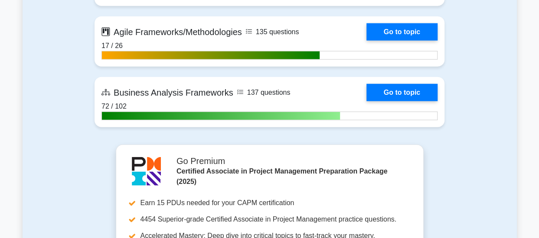
scroll to position [2623, 0]
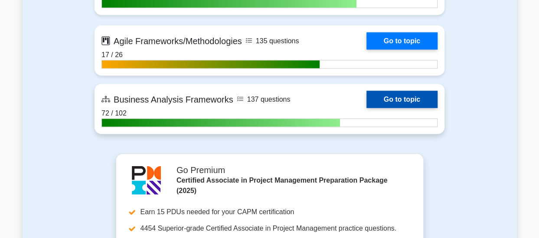
click at [421, 94] on link "Go to topic" at bounding box center [401, 99] width 71 height 17
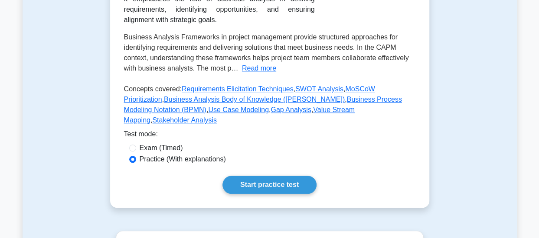
scroll to position [223, 0]
click at [261, 164] on div "Business Analysis Frameworks Overview of frameworks for effective business anal…" at bounding box center [269, 47] width 319 height 322
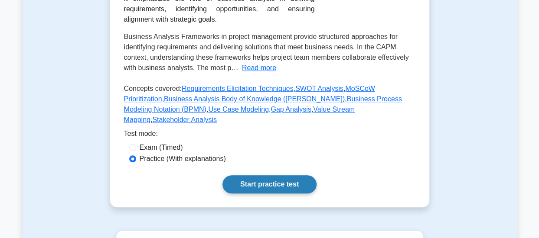
click at [255, 176] on link "Start practice test" at bounding box center [269, 185] width 94 height 18
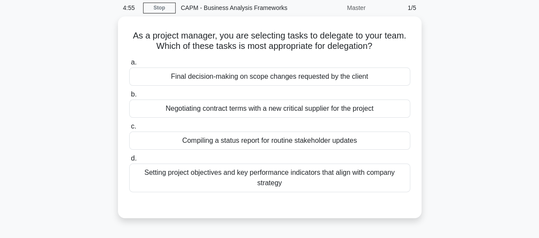
scroll to position [35, 0]
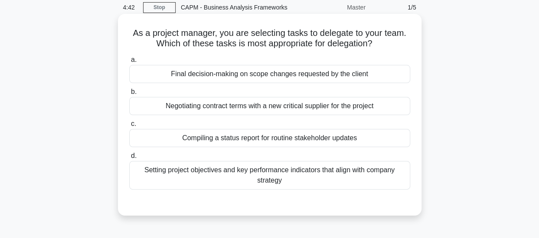
click at [225, 181] on div "Setting project objectives and key performance indicators that align with compa…" at bounding box center [269, 175] width 281 height 29
click at [129, 159] on input "d. Setting project objectives and key performance indicators that align with co…" at bounding box center [129, 156] width 0 height 6
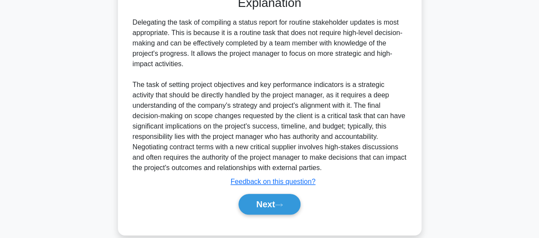
scroll to position [242, 0]
click at [261, 198] on button "Next" at bounding box center [269, 204] width 62 height 21
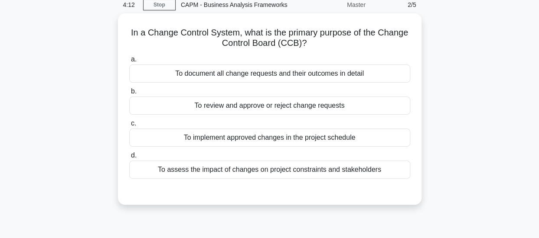
scroll to position [32, 0]
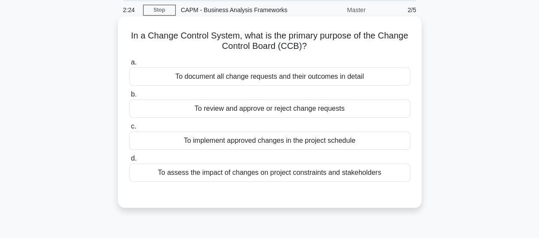
click at [303, 119] on div "a. To document all change requests and their outcomes in detail b. To review an…" at bounding box center [269, 119] width 291 height 128
click at [302, 110] on div "To review and approve or reject change requests" at bounding box center [269, 109] width 281 height 18
click at [129, 98] on input "b. To review and approve or reject change requests" at bounding box center [129, 95] width 0 height 6
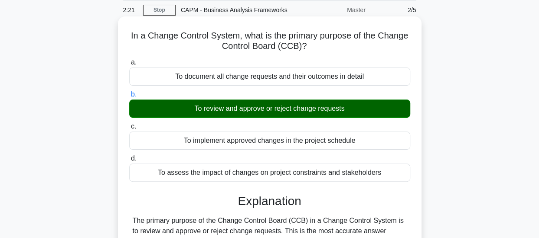
scroll to position [172, 0]
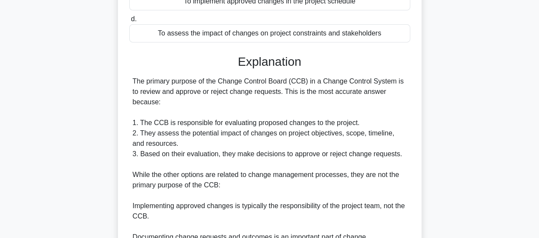
click at [302, 110] on div "The primary purpose of the Change Control Board (CCB) in a Change Control Syste…" at bounding box center [270, 211] width 274 height 271
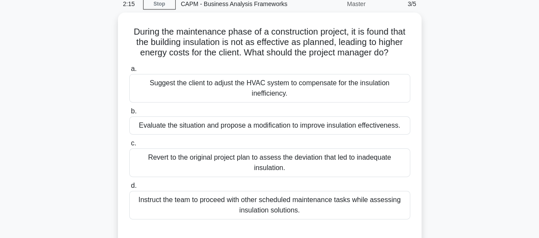
scroll to position [39, 0]
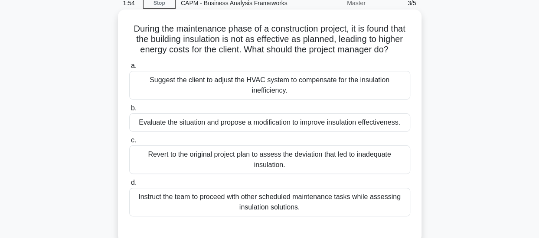
click at [339, 124] on div "Evaluate the situation and propose a modification to improve insulation effecti…" at bounding box center [269, 123] width 281 height 18
click at [129, 111] on input "b. Evaluate the situation and propose a modification to improve insulation effe…" at bounding box center [129, 109] width 0 height 6
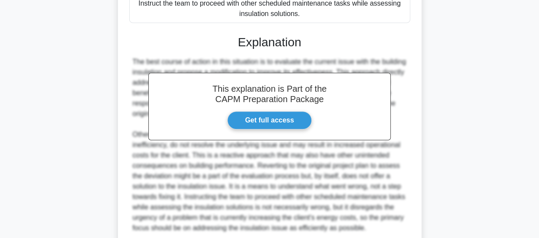
scroll to position [305, 0]
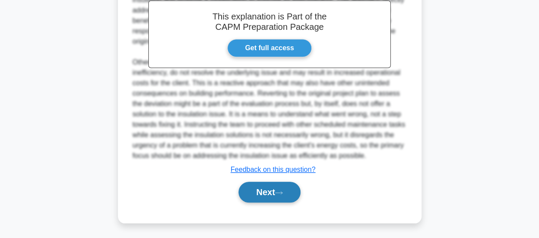
click at [281, 194] on icon at bounding box center [279, 193] width 8 height 5
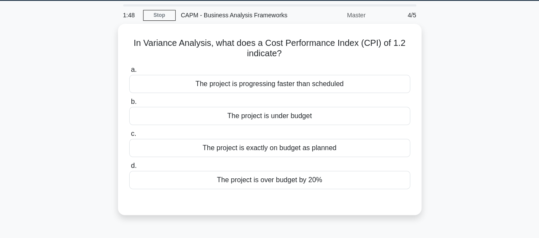
scroll to position [26, 0]
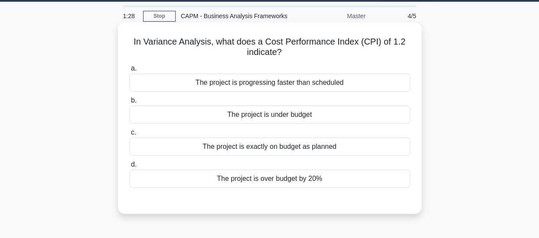
click at [277, 124] on div "a. The project is progressing faster than scheduled b. The project is under bud…" at bounding box center [269, 126] width 291 height 128
click at [276, 119] on div "The project is under budget" at bounding box center [269, 115] width 281 height 18
click at [129, 104] on input "b. The project is under budget" at bounding box center [129, 101] width 0 height 6
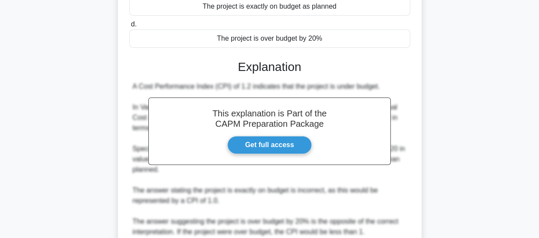
scroll to position [284, 0]
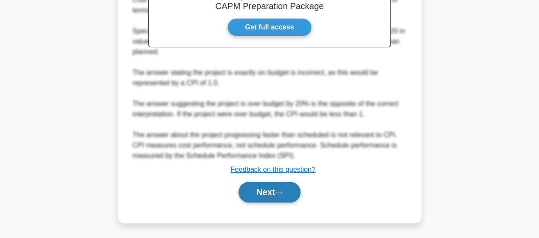
click at [273, 189] on button "Next" at bounding box center [269, 192] width 62 height 21
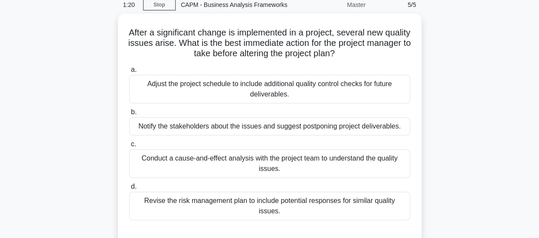
scroll to position [32, 0]
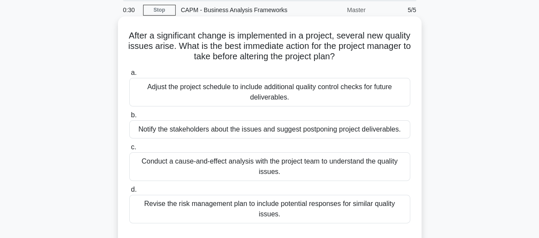
click at [307, 172] on div "Conduct a cause-and-effect analysis with the project team to understand the qua…" at bounding box center [269, 167] width 281 height 29
click at [129, 150] on input "c. Conduct a cause-and-effect analysis with the project team to understand the …" at bounding box center [129, 148] width 0 height 6
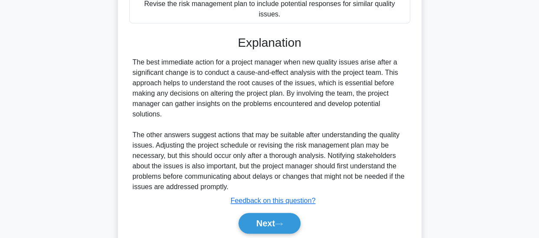
scroll to position [253, 0]
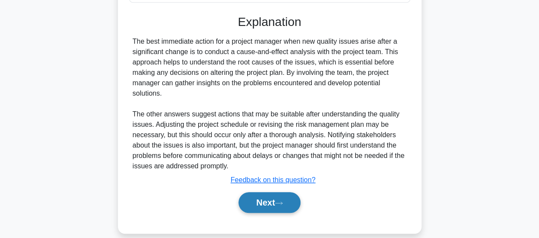
click at [273, 193] on button "Next" at bounding box center [269, 203] width 62 height 21
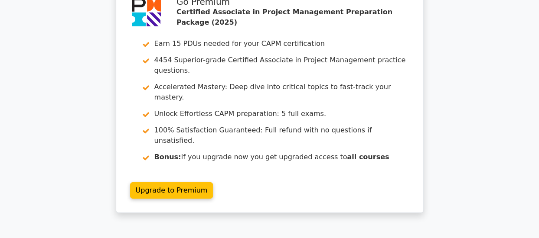
scroll to position [1306, 0]
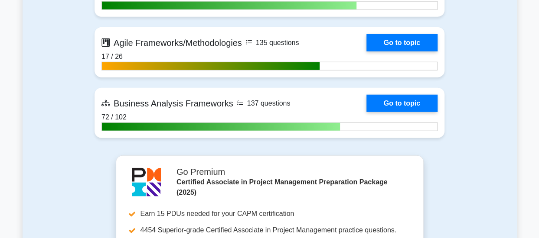
scroll to position [2605, 0]
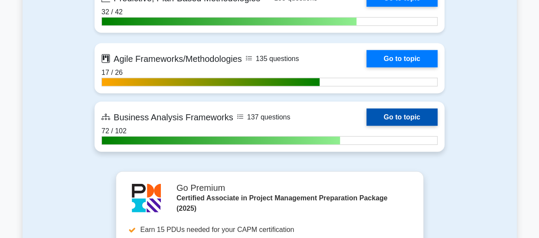
click at [398, 116] on link "Go to topic" at bounding box center [401, 117] width 71 height 17
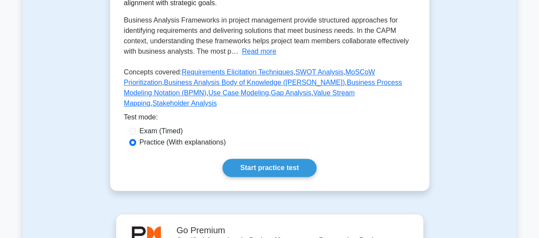
scroll to position [241, 0]
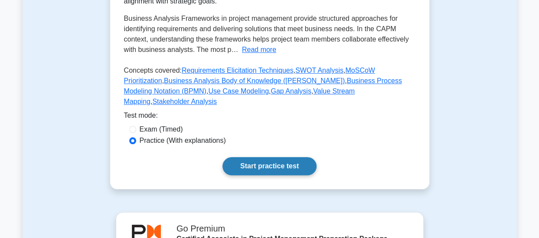
click at [255, 157] on link "Start practice test" at bounding box center [269, 166] width 94 height 18
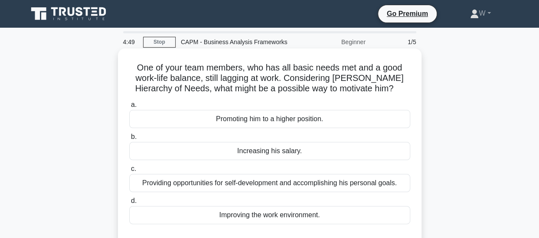
click at [229, 187] on div "Providing opportunities for self-development and accomplishing his personal goa…" at bounding box center [269, 183] width 281 height 18
click at [129, 172] on input "c. Providing opportunities for self-development and accomplishing his personal …" at bounding box center [129, 169] width 0 height 6
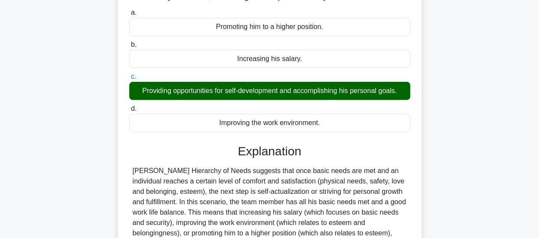
scroll to position [230, 0]
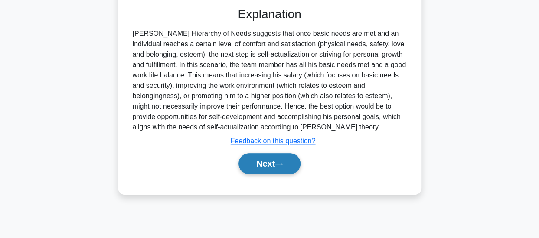
click at [260, 164] on button "Next" at bounding box center [269, 163] width 62 height 21
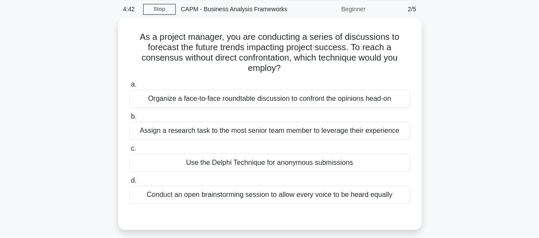
scroll to position [33, 0]
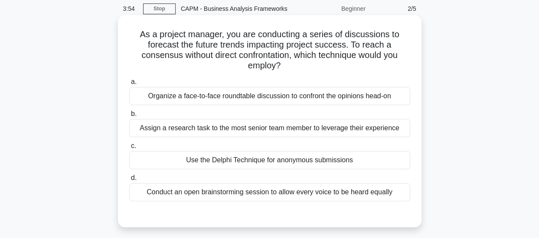
click at [282, 156] on div "Use the Delphi Technique for anonymous submissions" at bounding box center [269, 160] width 281 height 18
click at [129, 149] on input "c. Use the Delphi Technique for anonymous submissions" at bounding box center [129, 147] width 0 height 6
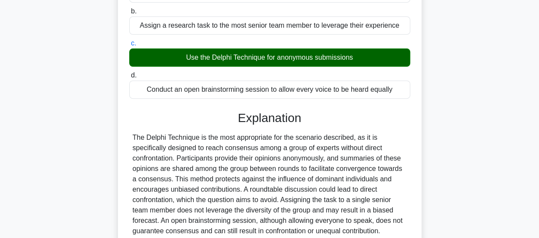
scroll to position [230, 0]
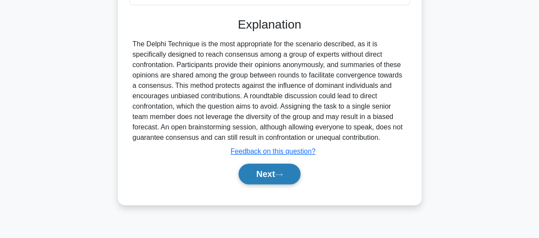
click at [274, 179] on button "Next" at bounding box center [269, 174] width 62 height 21
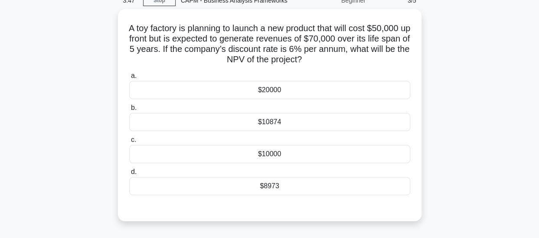
scroll to position [41, 0]
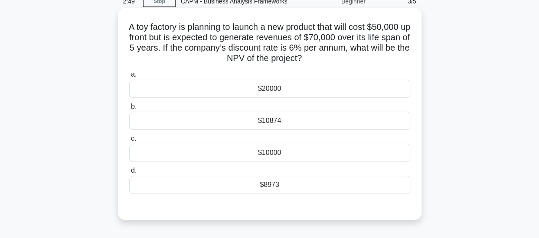
drag, startPoint x: 228, startPoint y: 91, endPoint x: 214, endPoint y: 87, distance: 13.9
click at [214, 87] on div "$20000" at bounding box center [269, 89] width 281 height 18
click at [129, 78] on input "a. $20000" at bounding box center [129, 75] width 0 height 6
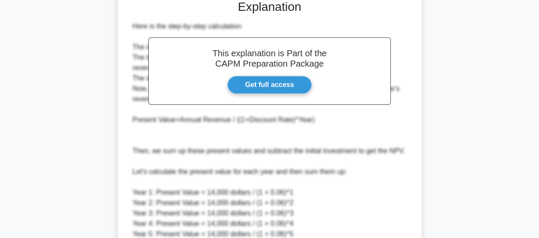
scroll to position [379, 0]
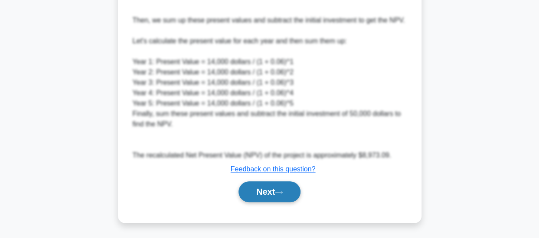
click at [258, 191] on button "Next" at bounding box center [269, 192] width 62 height 21
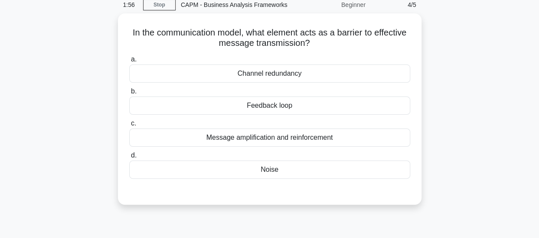
scroll to position [36, 0]
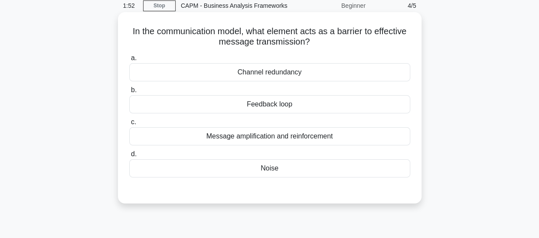
click at [256, 163] on div "Noise" at bounding box center [269, 169] width 281 height 18
click at [129, 157] on input "d. Noise" at bounding box center [129, 155] width 0 height 6
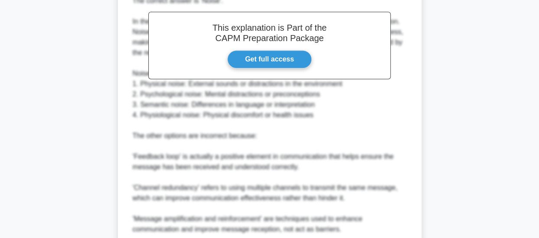
scroll to position [326, 0]
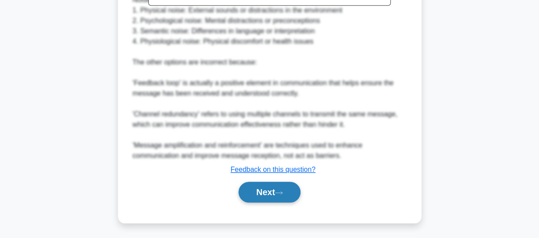
click at [256, 193] on button "Next" at bounding box center [269, 192] width 62 height 21
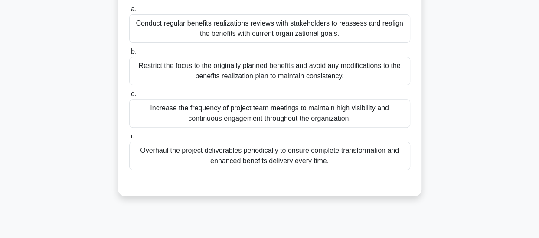
scroll to position [101, 0]
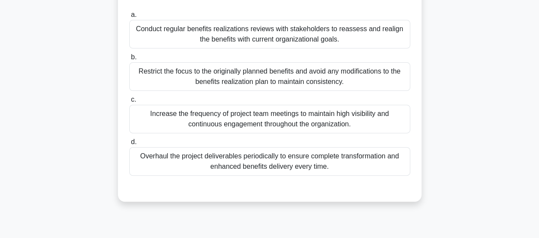
click at [285, 43] on div "Conduct regular benefits realizations reviews with stakeholders to reassess and…" at bounding box center [269, 34] width 281 height 29
click at [129, 18] on input "a. Conduct regular benefits realizations reviews with stakeholders to reassess …" at bounding box center [129, 15] width 0 height 6
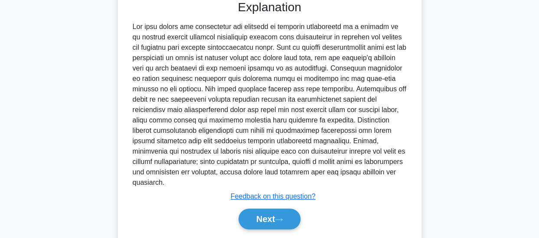
scroll to position [305, 0]
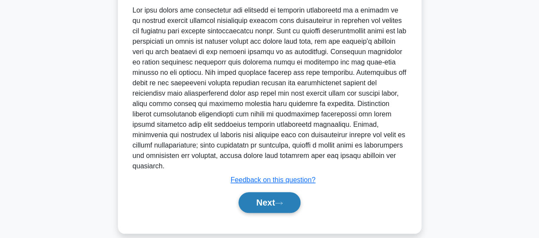
click at [270, 194] on button "Next" at bounding box center [269, 203] width 62 height 21
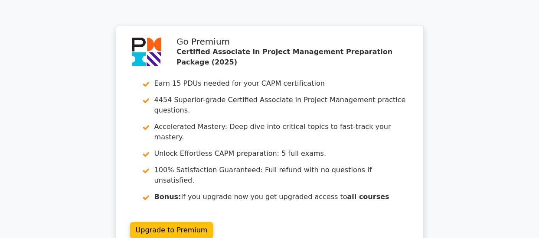
scroll to position [1250, 0]
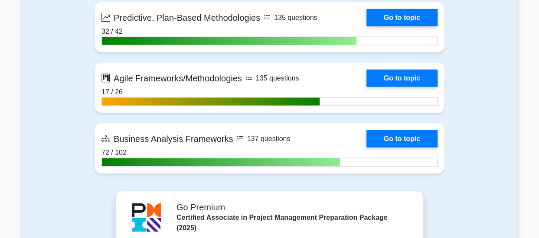
scroll to position [2586, 0]
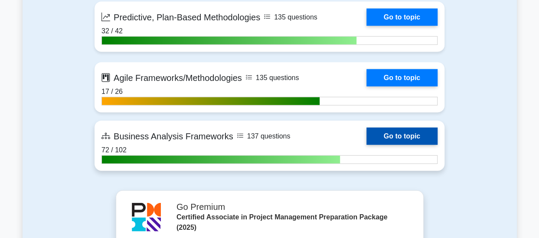
click at [409, 135] on link "Go to topic" at bounding box center [401, 136] width 71 height 17
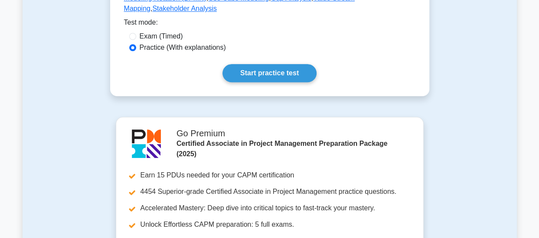
scroll to position [350, 0]
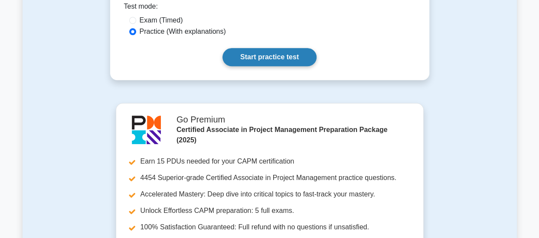
click at [290, 48] on link "Start practice test" at bounding box center [269, 57] width 94 height 18
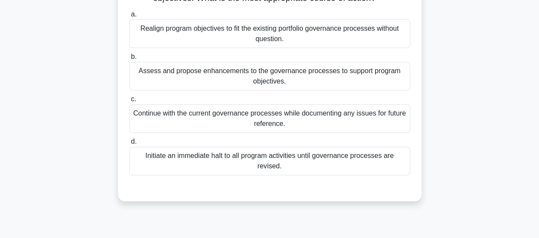
scroll to position [91, 0]
click at [208, 88] on div "Assess and propose enhancements to the governance processes to support program …" at bounding box center [269, 76] width 281 height 29
click at [129, 59] on input "b. Assess and propose enhancements to the governance processes to support progr…" at bounding box center [129, 57] width 0 height 6
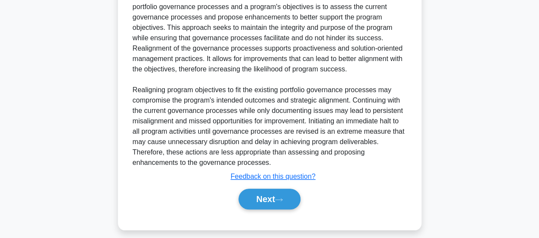
scroll to position [316, 0]
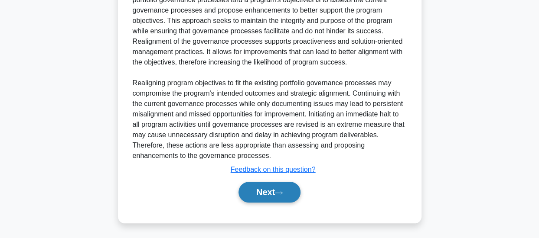
click at [246, 186] on button "Next" at bounding box center [269, 192] width 62 height 21
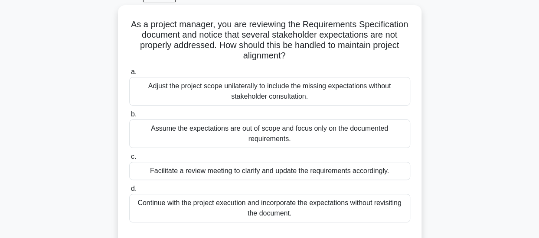
scroll to position [0, 0]
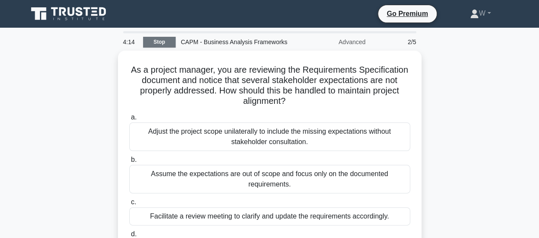
click at [159, 44] on link "Stop" at bounding box center [159, 42] width 33 height 11
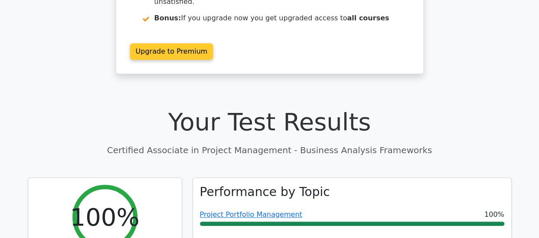
scroll to position [187, 0]
